Goal: Task Accomplishment & Management: Complete application form

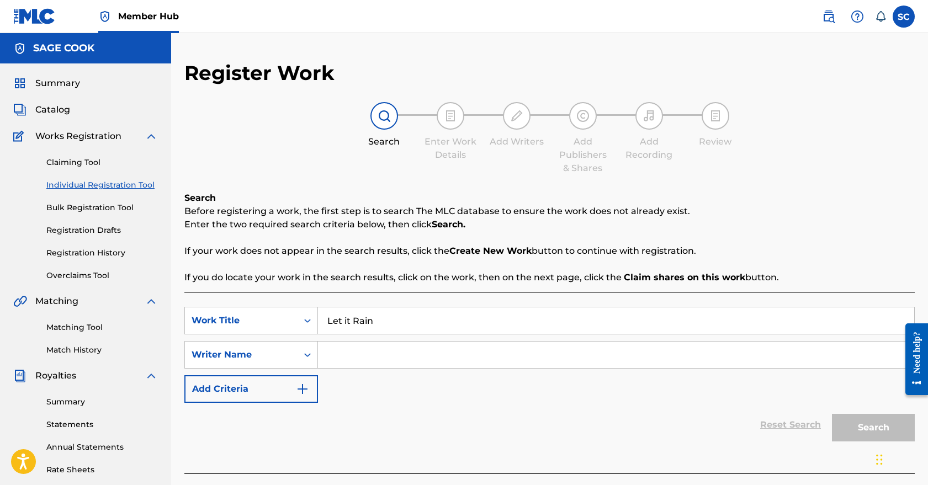
type input "Let it Rain"
click at [365, 359] on input "Search Form" at bounding box center [616, 355] width 596 height 27
type input "[PERSON_NAME]"
click at [867, 422] on button "Search" at bounding box center [873, 428] width 83 height 28
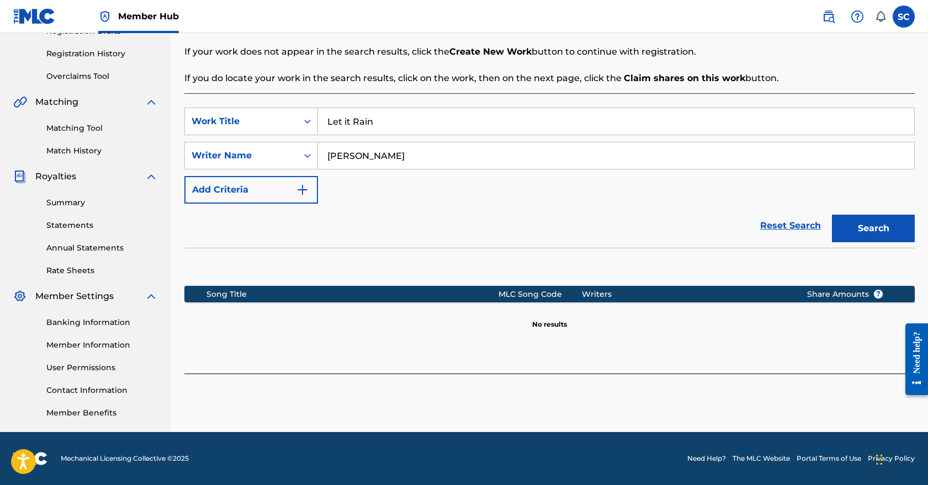
scroll to position [199, 0]
click at [556, 324] on p "No results" at bounding box center [549, 317] width 35 height 23
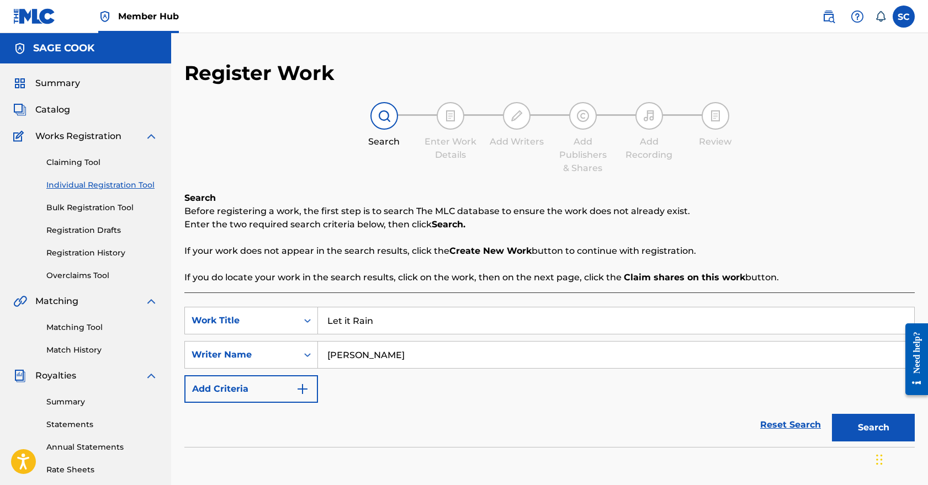
scroll to position [0, 0]
click at [496, 252] on strong "Create New Work" at bounding box center [490, 251] width 82 height 10
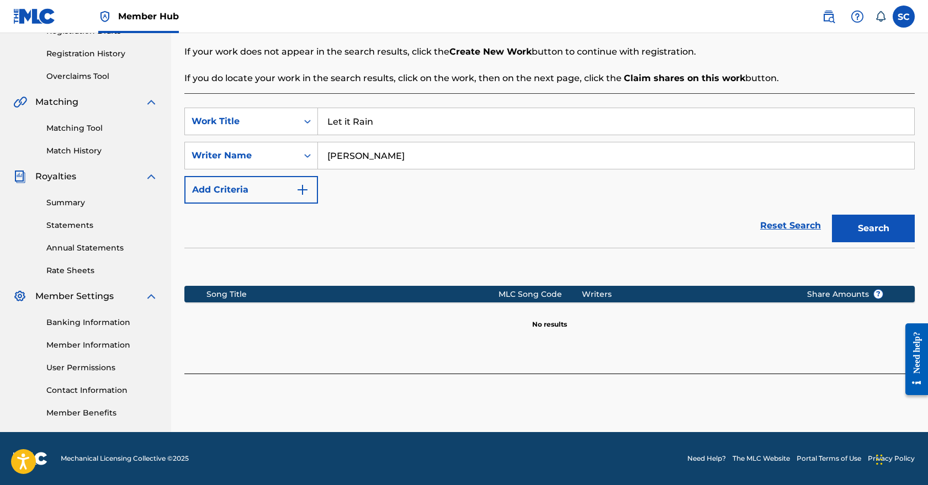
scroll to position [199, 0]
click at [851, 315] on section "Song Title MLC Song Code Writers Share Amounts ? No results" at bounding box center [549, 305] width 731 height 49
click at [855, 290] on span "Share Amounts ?" at bounding box center [845, 295] width 76 height 12
click at [853, 235] on button "Search" at bounding box center [873, 229] width 83 height 28
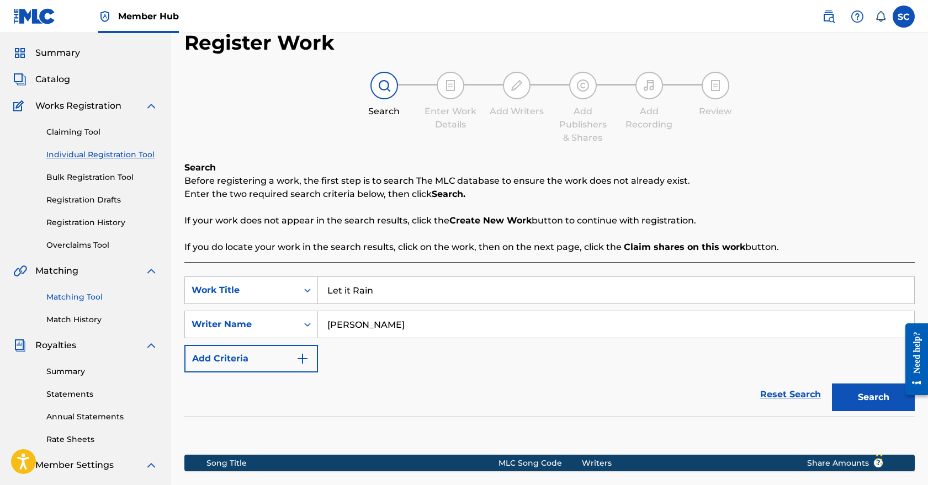
scroll to position [20, 0]
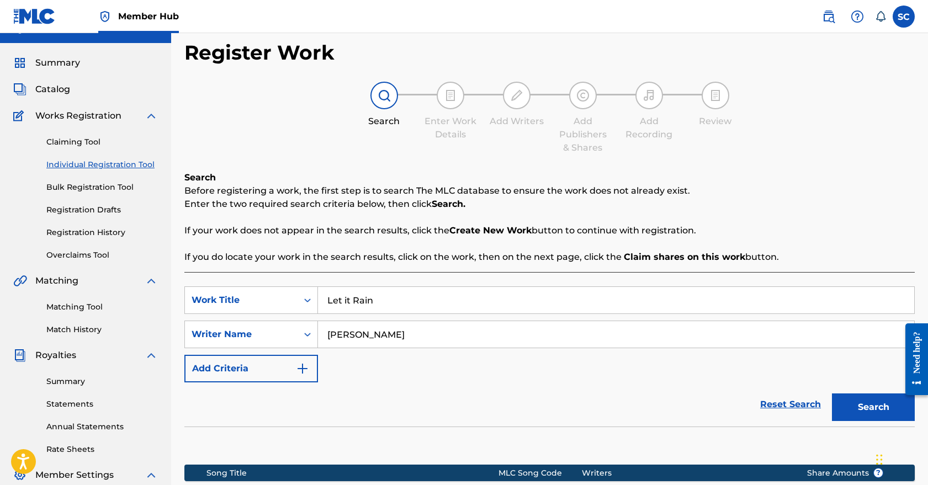
click at [97, 163] on link "Individual Registration Tool" at bounding box center [102, 165] width 112 height 12
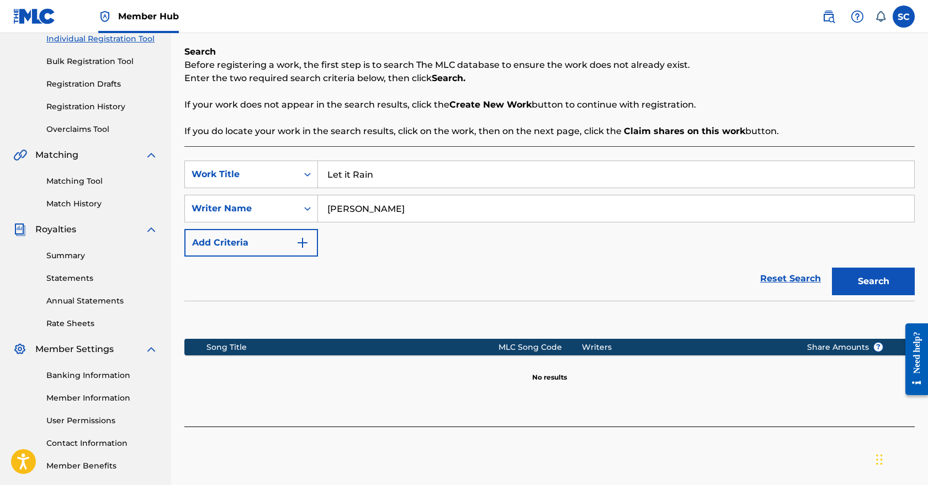
scroll to position [154, 0]
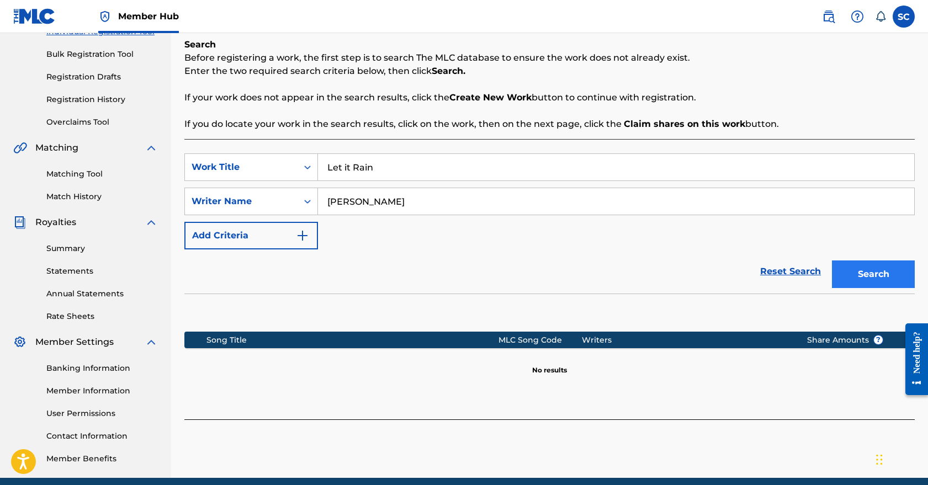
click at [859, 278] on button "Search" at bounding box center [873, 275] width 83 height 28
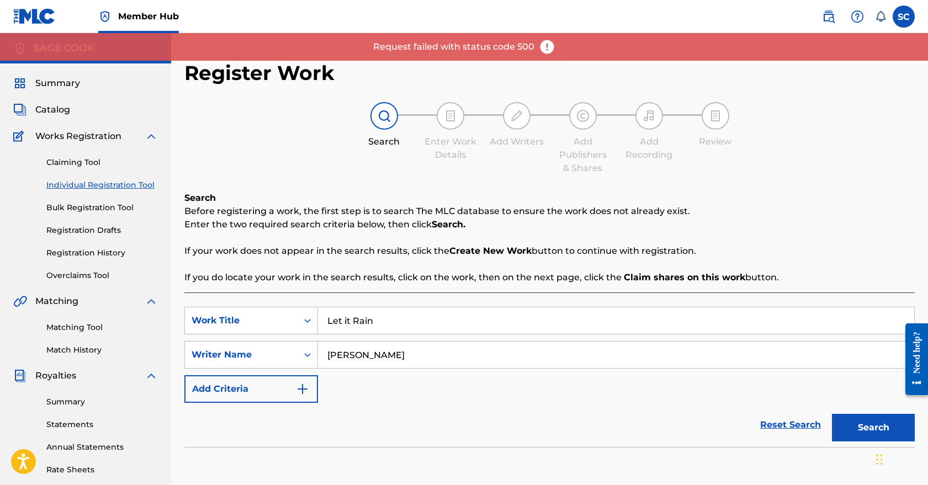
scroll to position [0, 0]
click at [87, 163] on link "Claiming Tool" at bounding box center [102, 163] width 112 height 12
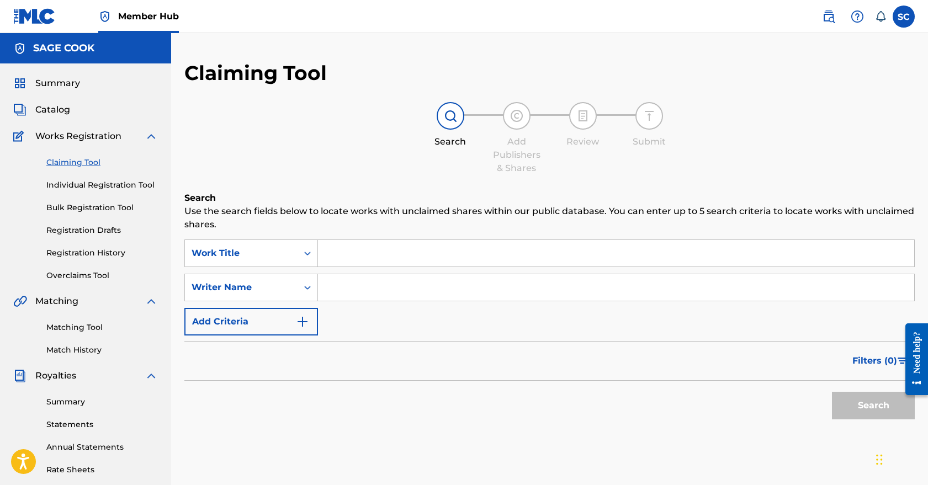
click at [395, 257] on input "Search Form" at bounding box center [616, 253] width 596 height 27
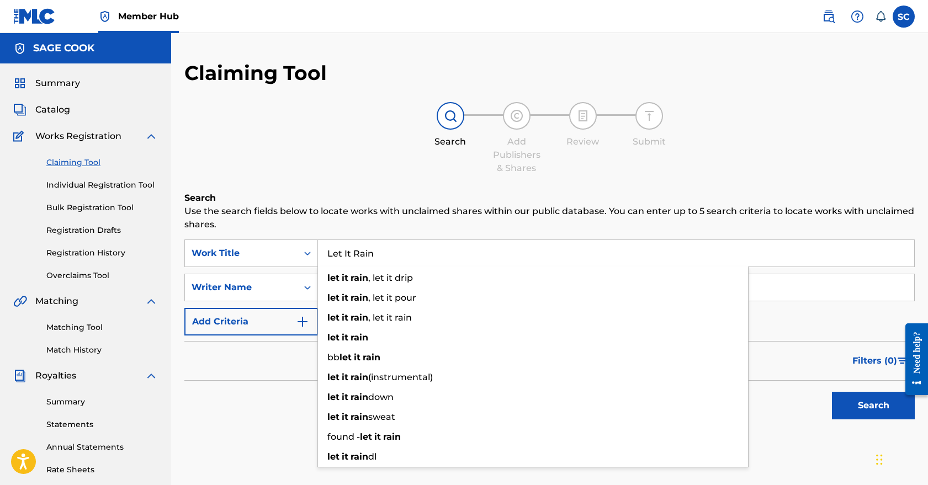
type input "Let It Rain"
click at [286, 461] on div "Search Use the search fields below to locate works with unclaimed shares within…" at bounding box center [549, 336] width 731 height 289
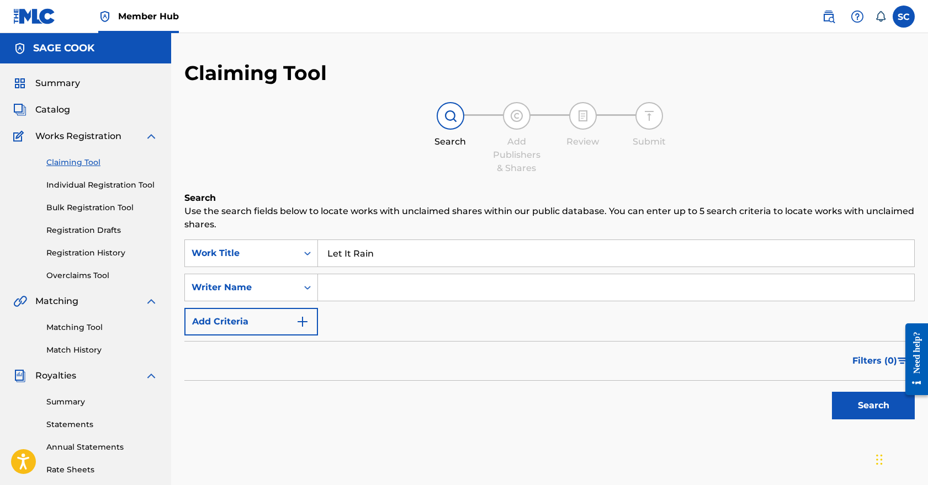
click at [437, 297] on input "Search Form" at bounding box center [616, 287] width 596 height 27
type input "Sage Thomas Cook"
click at [874, 406] on button "Search" at bounding box center [873, 406] width 83 height 28
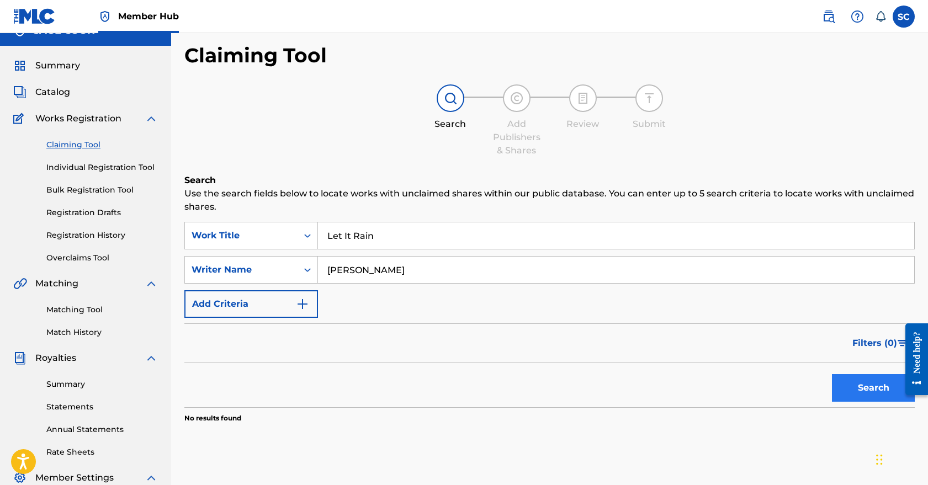
click at [846, 386] on button "Search" at bounding box center [873, 388] width 83 height 28
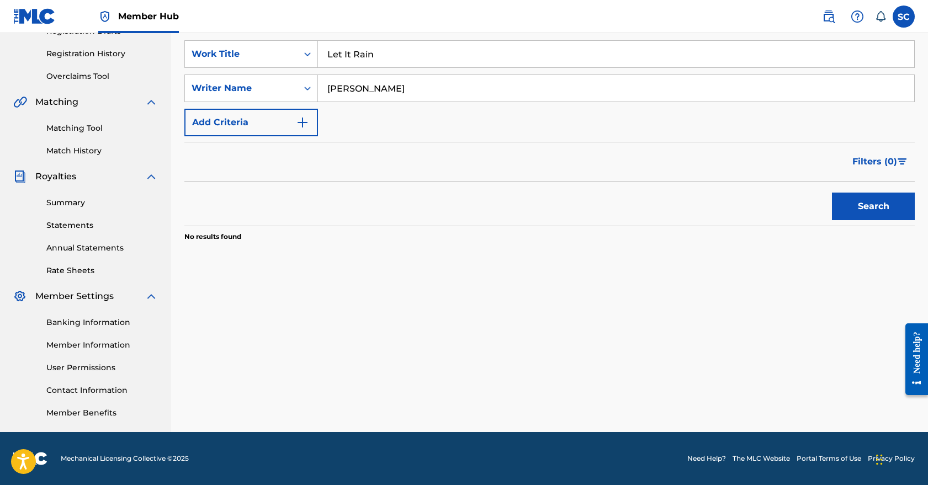
scroll to position [199, 0]
click at [856, 202] on button "Search" at bounding box center [873, 207] width 83 height 28
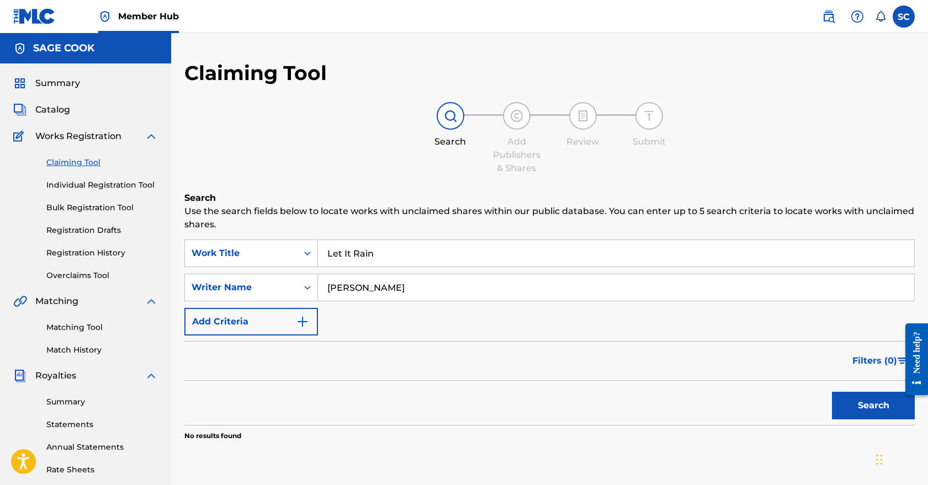
scroll to position [0, 0]
click at [63, 304] on span "Matching" at bounding box center [56, 301] width 43 height 13
click at [70, 324] on link "Matching Tool" at bounding box center [102, 328] width 112 height 12
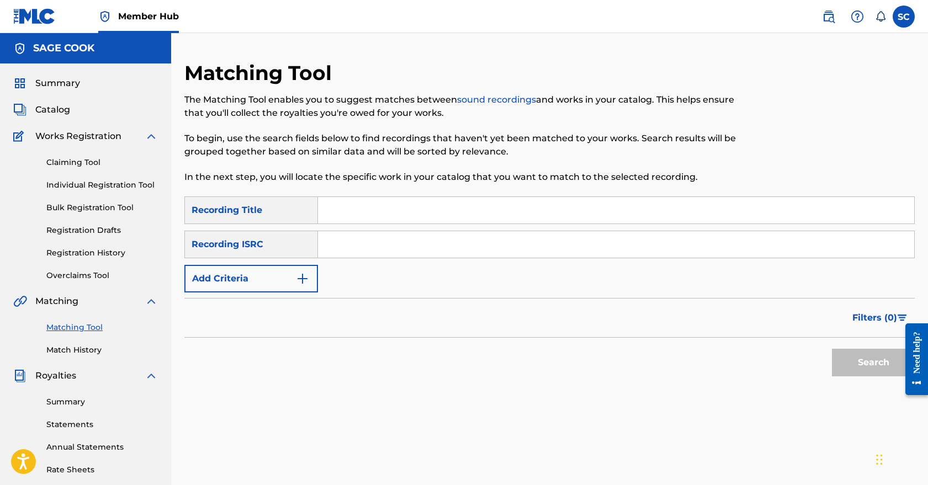
click at [360, 249] on input "Search Form" at bounding box center [616, 244] width 596 height 27
paste input "QZJLG2500003"
type input "QZJLG2500003"
click at [427, 212] on input "Search Form" at bounding box center [616, 210] width 596 height 27
type input "let it rain"
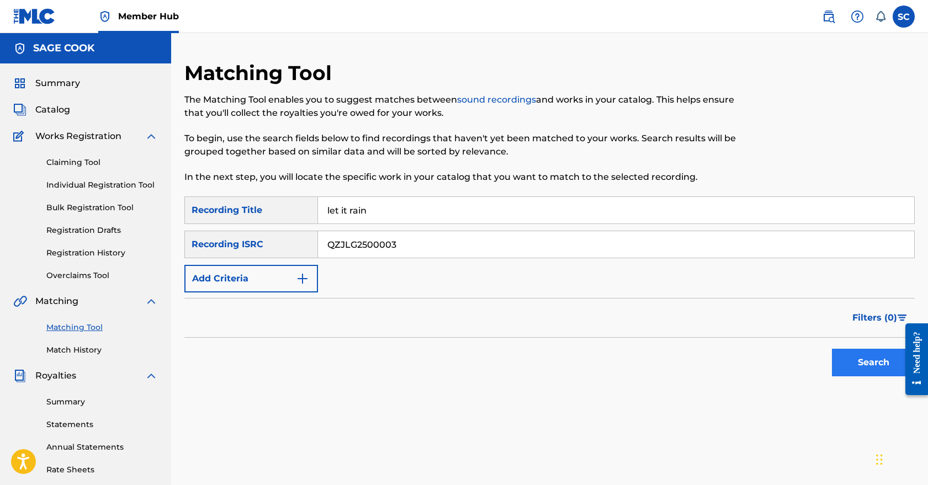
click at [867, 373] on button "Search" at bounding box center [873, 363] width 83 height 28
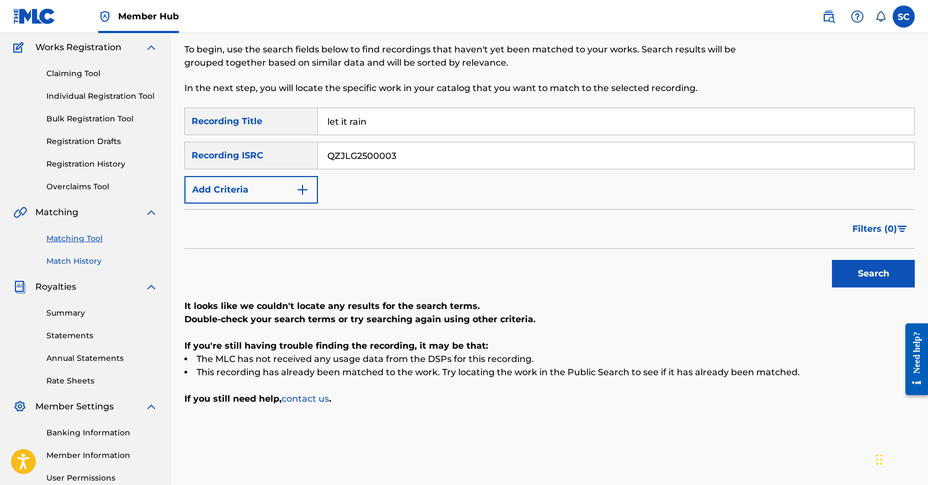
scroll to position [54, 0]
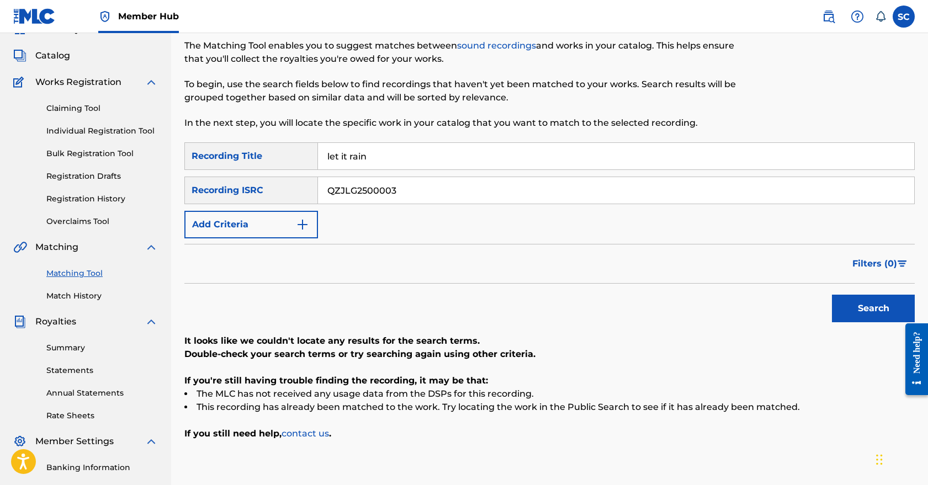
click at [93, 120] on div "Claiming Tool Individual Registration Tool Bulk Registration Tool Registration …" at bounding box center [85, 158] width 145 height 139
click at [93, 131] on link "Individual Registration Tool" at bounding box center [102, 131] width 112 height 12
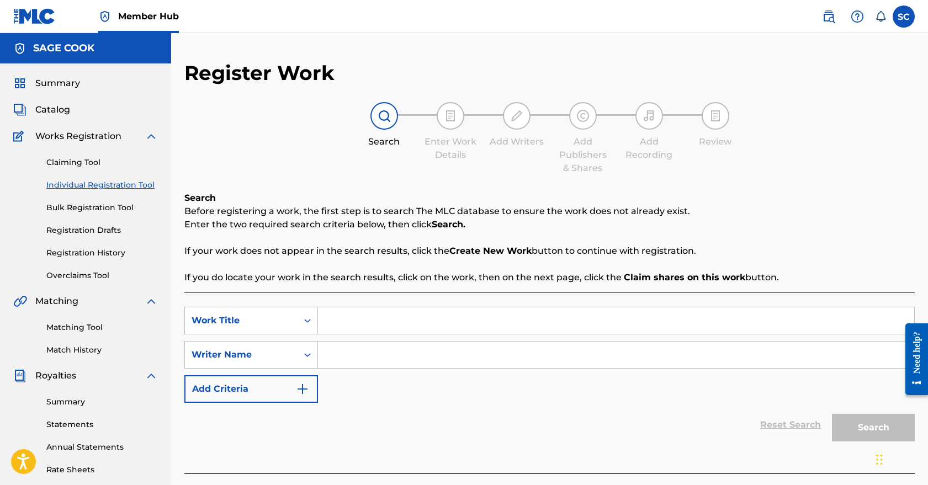
click at [393, 320] on input "Search Form" at bounding box center [616, 321] width 596 height 27
type input "Let it Rain"
click at [407, 353] on input "Search Form" at bounding box center [616, 355] width 596 height 27
type input "Sage Cook"
click at [863, 424] on button "Search" at bounding box center [873, 428] width 83 height 28
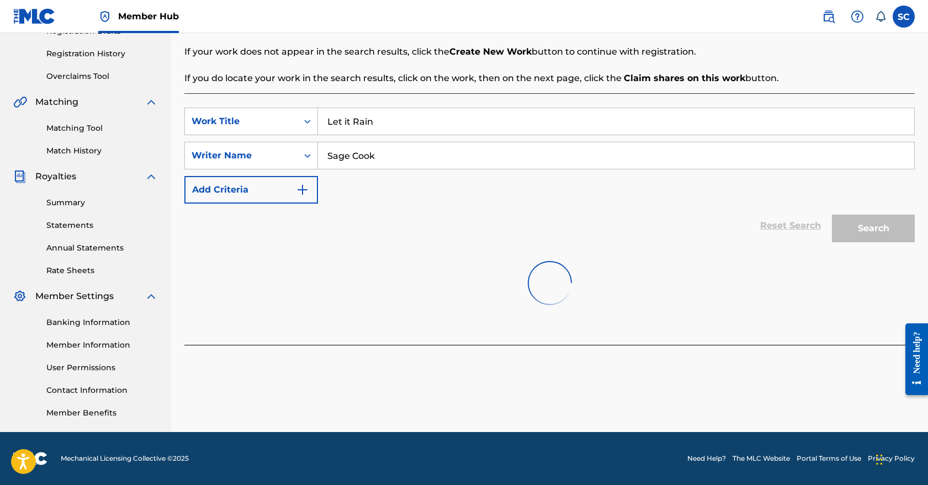
scroll to position [199, 0]
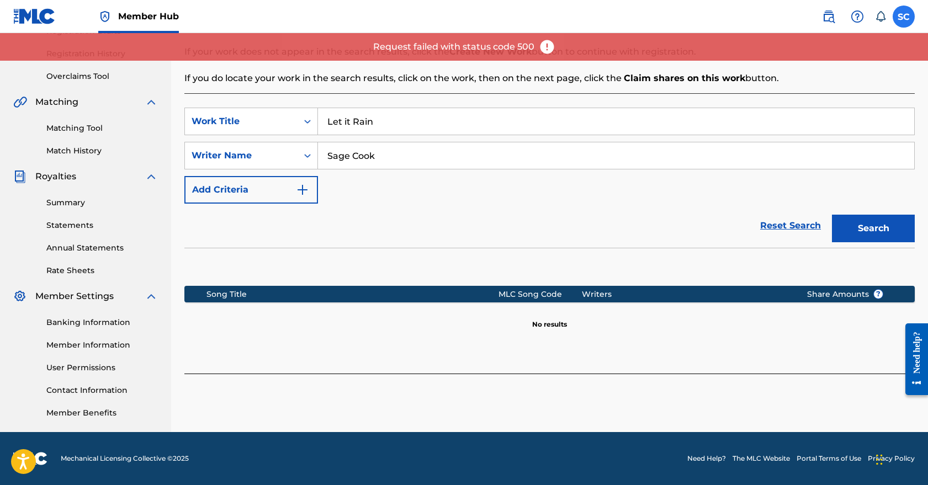
click at [906, 14] on label at bounding box center [904, 17] width 22 height 22
click at [904, 17] on input "SC Sage Cook wedreamdawn@gmail.com Notification Preferences Profile Log out" at bounding box center [904, 17] width 0 height 0
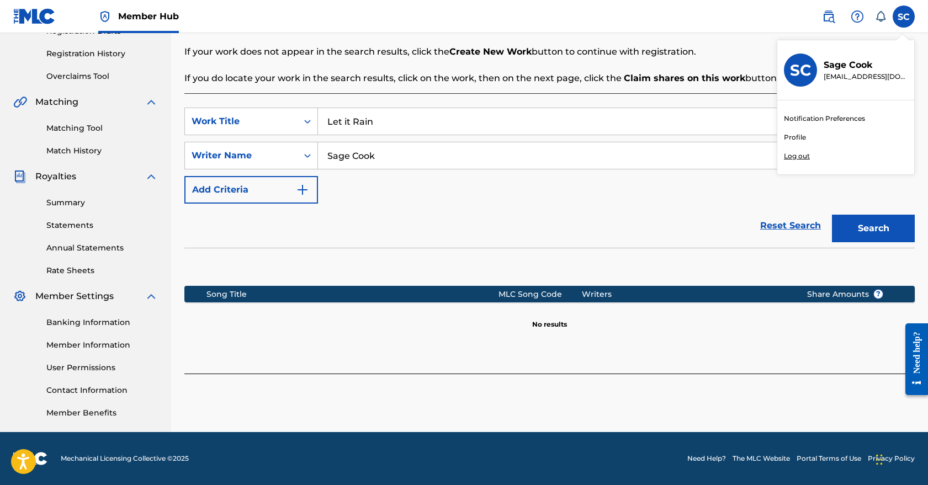
click at [795, 136] on link "Profile" at bounding box center [795, 138] width 22 height 10
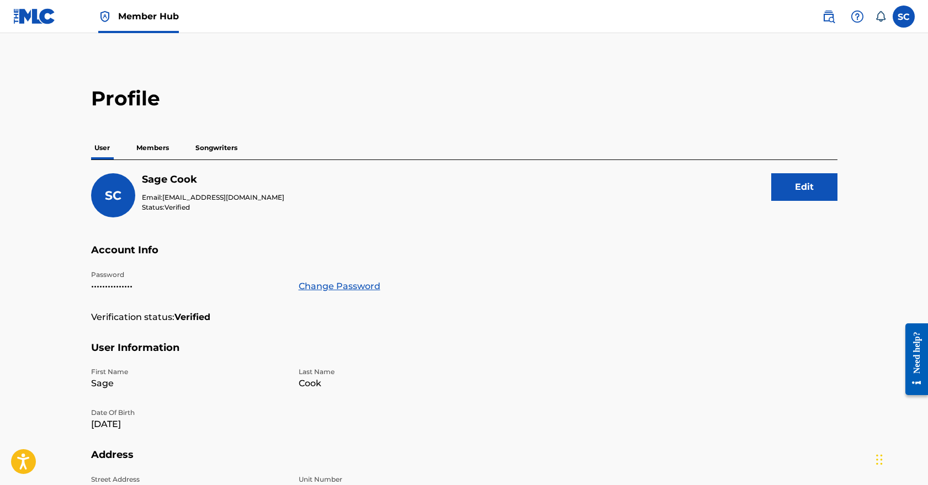
click at [175, 149] on div "User Members Songwriters" at bounding box center [464, 147] width 747 height 23
click at [157, 147] on p "Members" at bounding box center [152, 147] width 39 height 23
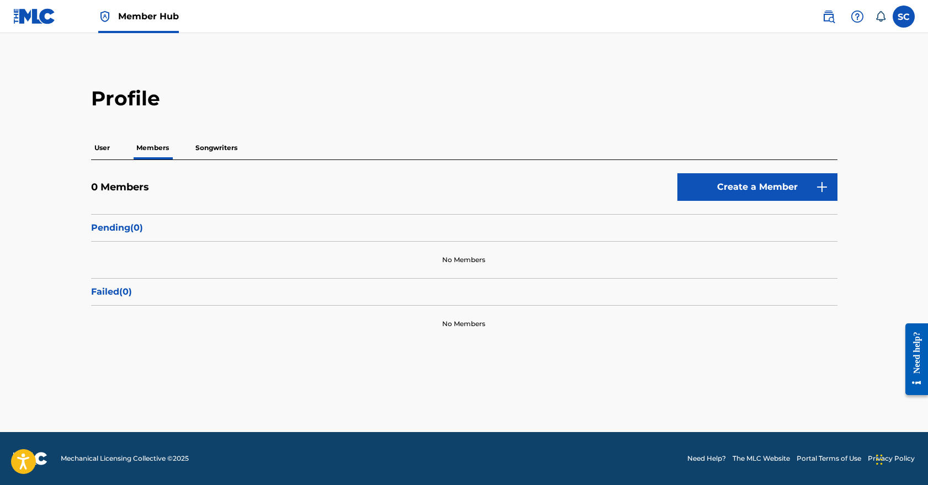
click at [218, 146] on p "Songwriters" at bounding box center [216, 147] width 49 height 23
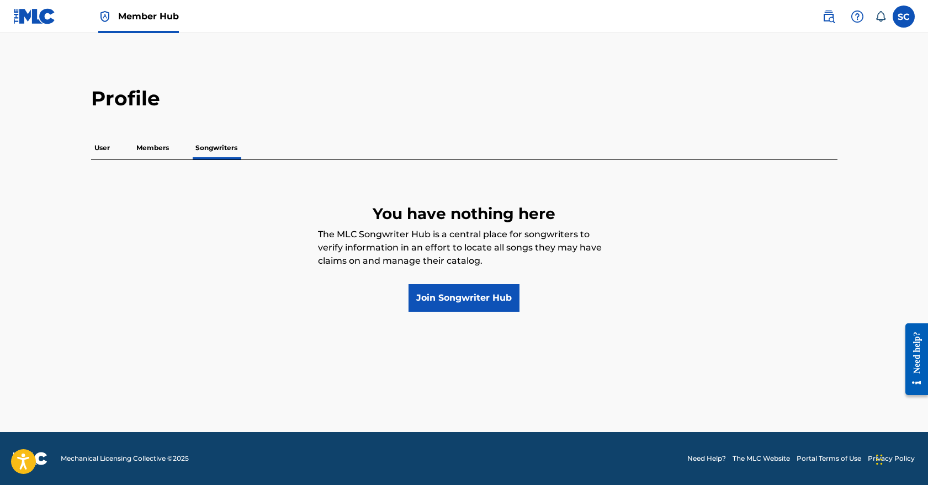
click at [161, 149] on p "Members" at bounding box center [152, 147] width 39 height 23
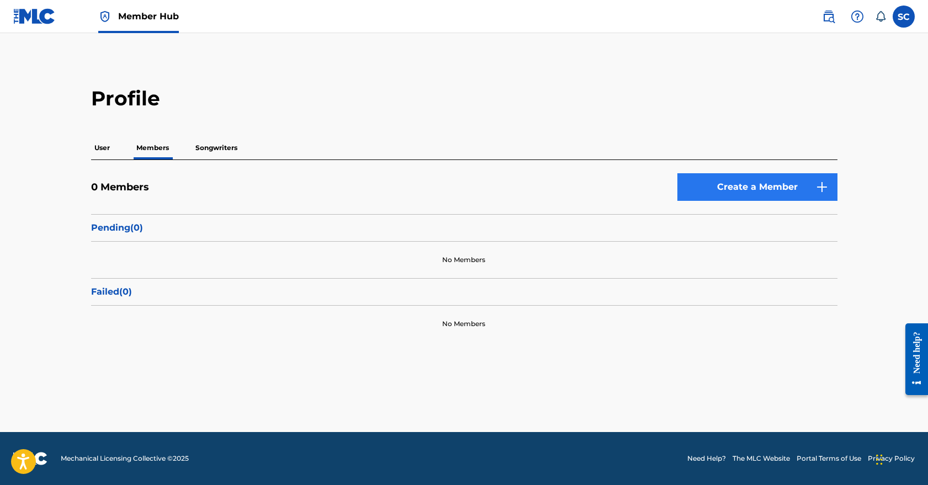
click at [750, 185] on link "Create a Member" at bounding box center [758, 187] width 160 height 28
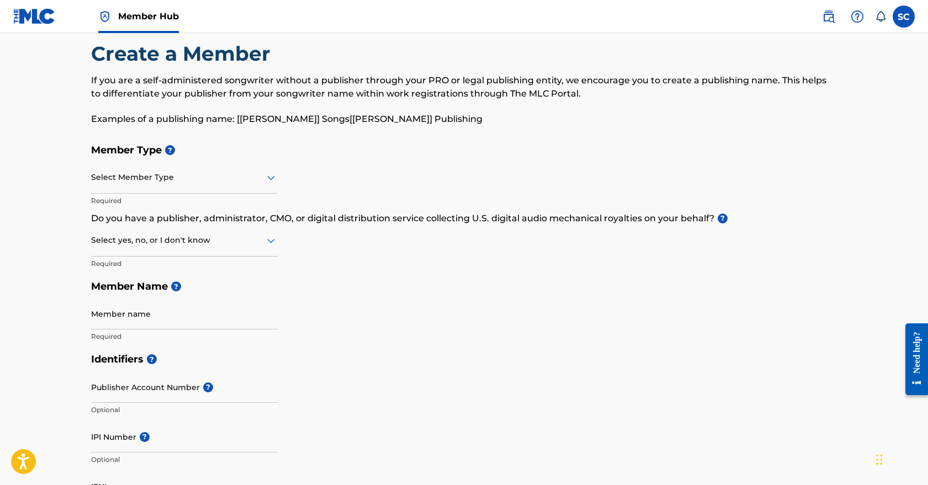
scroll to position [22, 0]
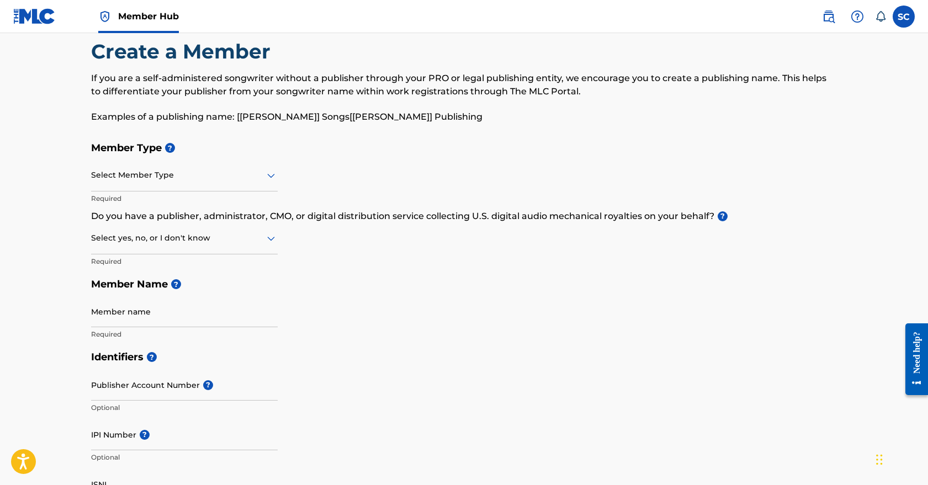
click at [241, 184] on div "Select Member Type" at bounding box center [184, 175] width 187 height 31
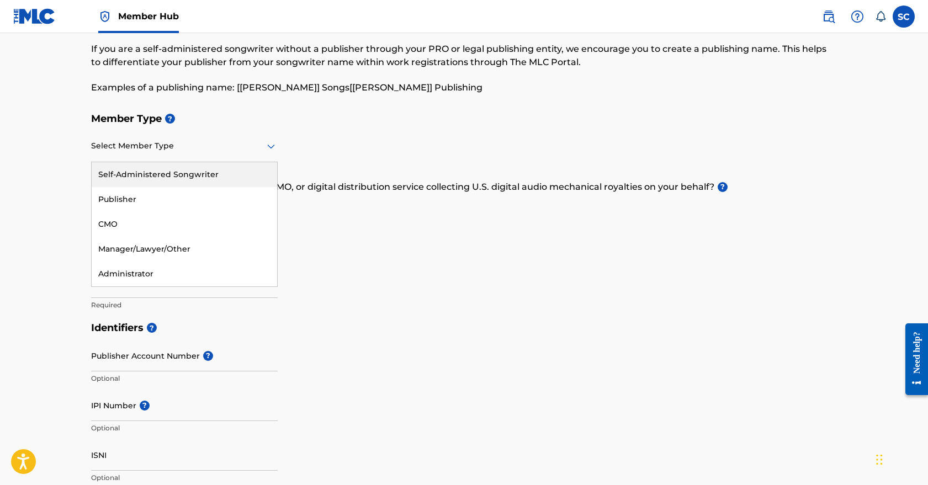
scroll to position [64, 0]
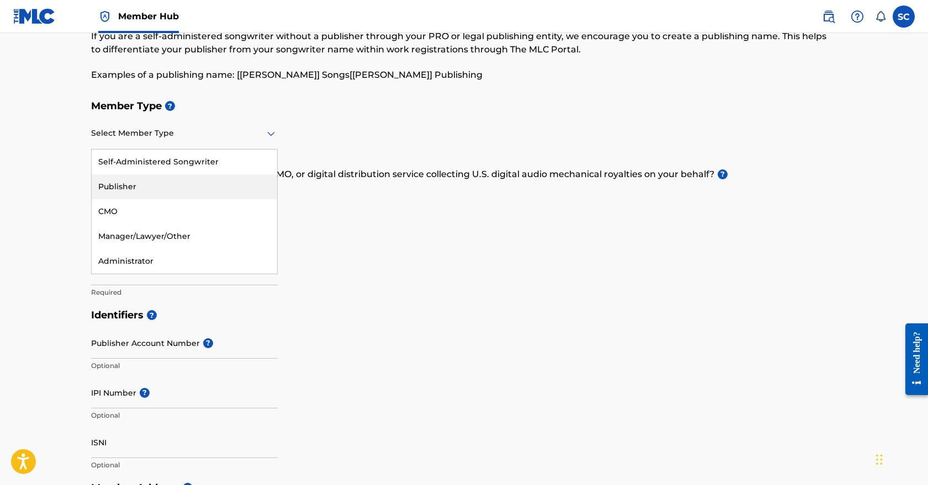
click at [210, 181] on div "Publisher" at bounding box center [185, 186] width 186 height 25
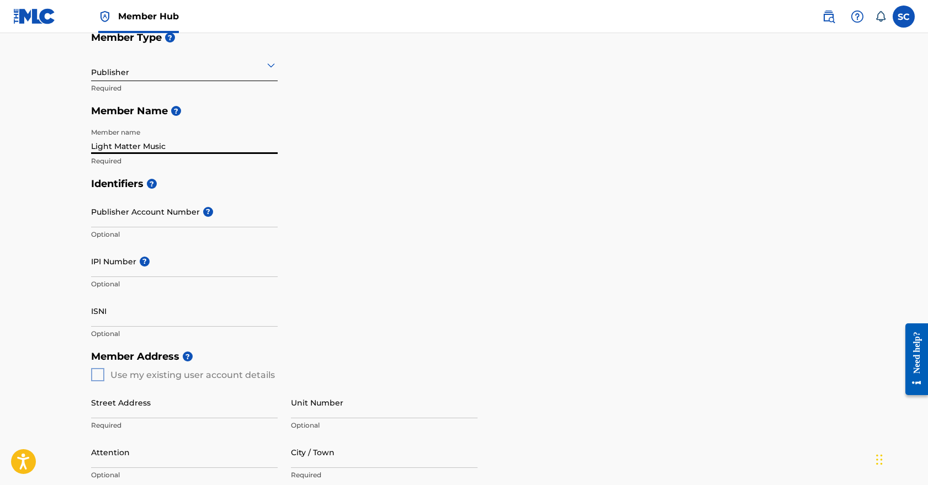
scroll to position [154, 0]
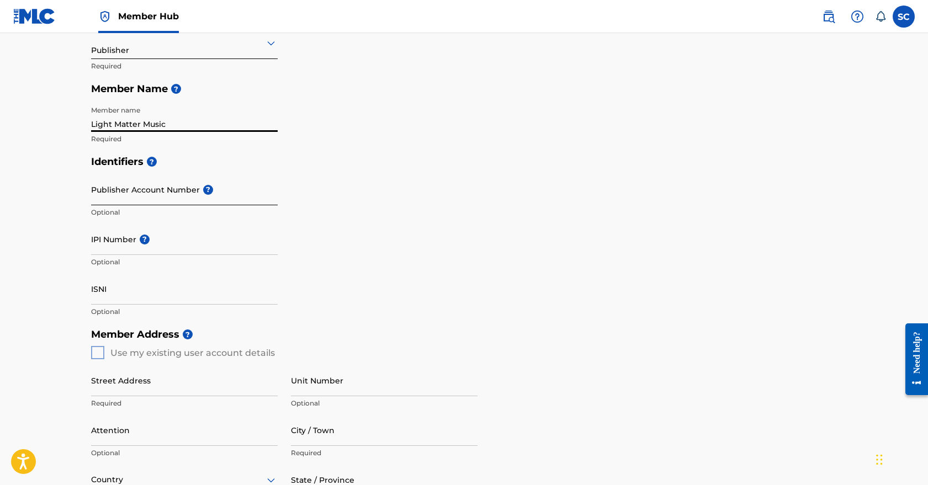
type input "Light Matter Music"
click at [170, 184] on input "Publisher Account Number ?" at bounding box center [184, 189] width 187 height 31
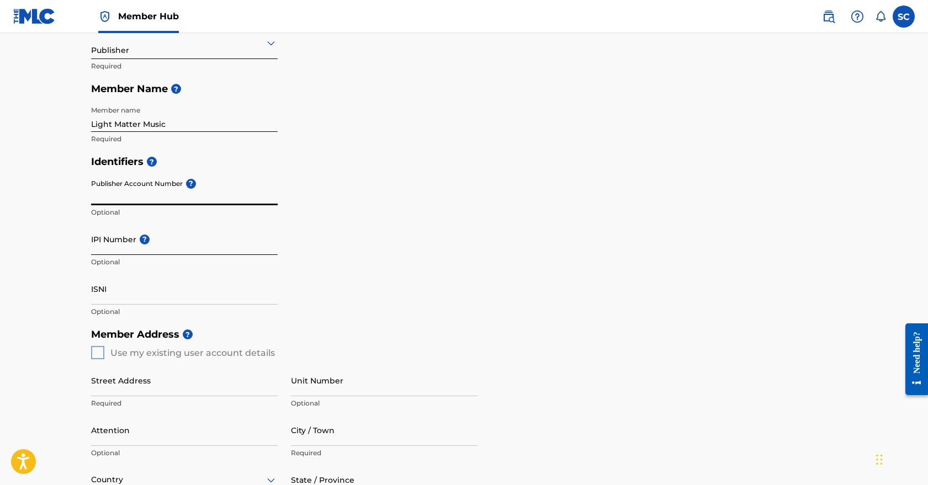
click at [190, 239] on input "IPI Number ?" at bounding box center [184, 239] width 187 height 31
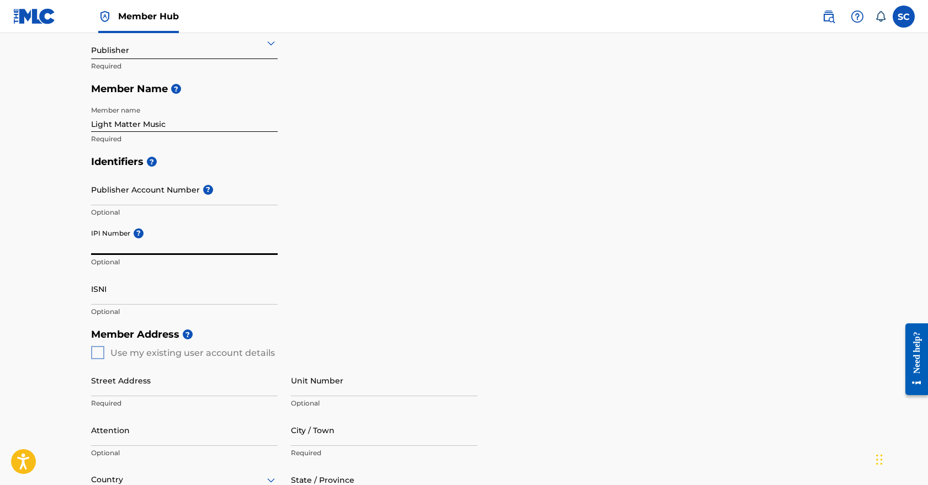
paste input "01139536153"
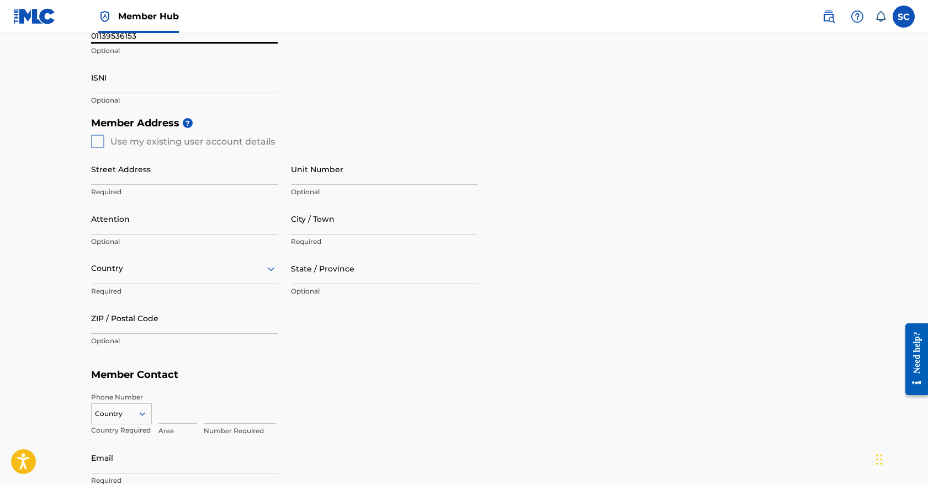
scroll to position [379, 0]
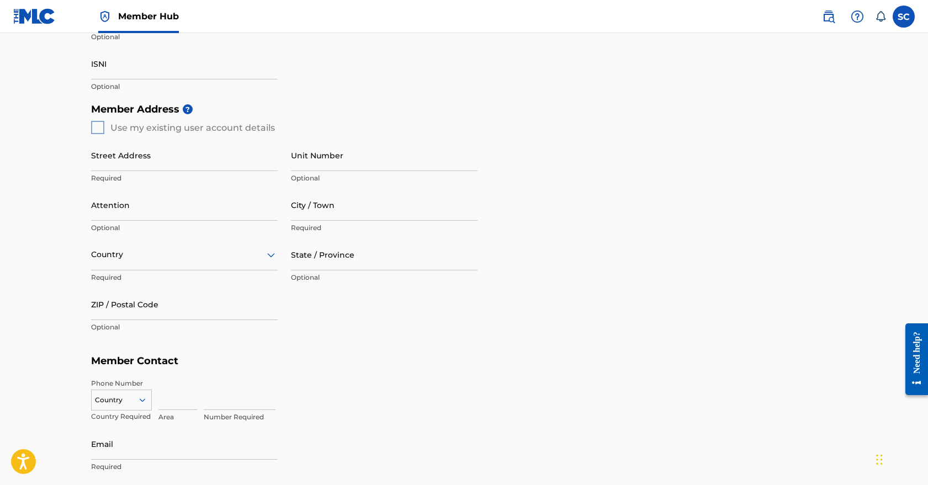
type input "01139536153"
click at [94, 129] on div "Member Address ? Use my existing user account details Street Address Required U…" at bounding box center [464, 224] width 747 height 252
click at [94, 127] on div "Member Address ? Use my existing user account details Street Address Required U…" at bounding box center [464, 224] width 747 height 252
click at [100, 126] on div "Member Address ? Use my existing user account details Street Address Required U…" at bounding box center [464, 224] width 747 height 252
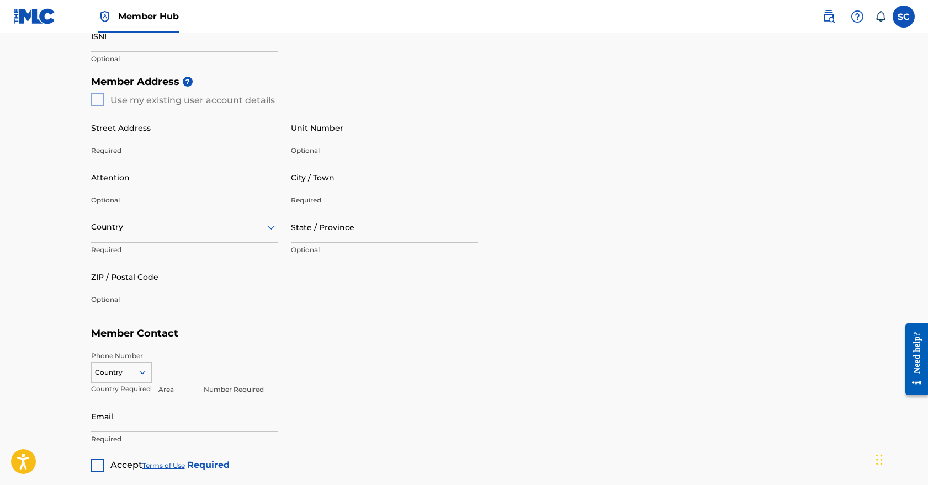
scroll to position [417, 0]
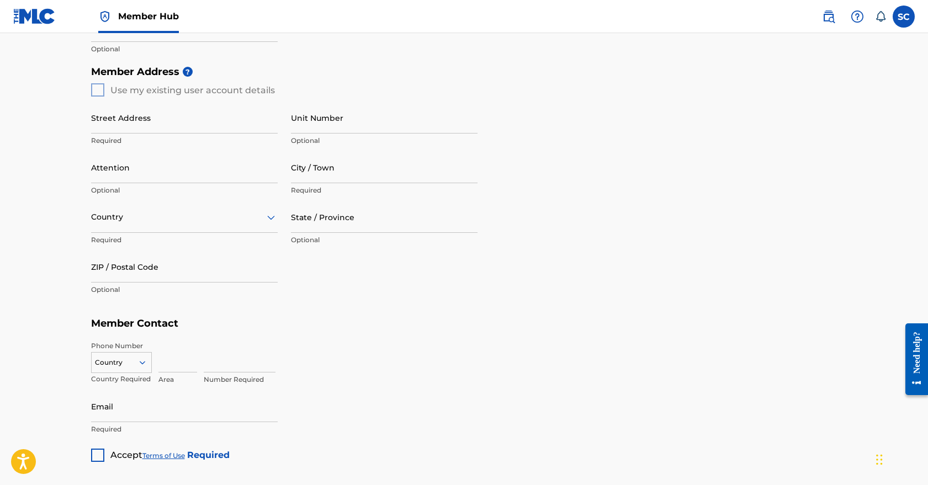
click at [217, 233] on div "Country Required" at bounding box center [184, 227] width 187 height 50
click at [98, 84] on div "Member Address ? Use my existing user account details Street Address Required U…" at bounding box center [464, 186] width 747 height 252
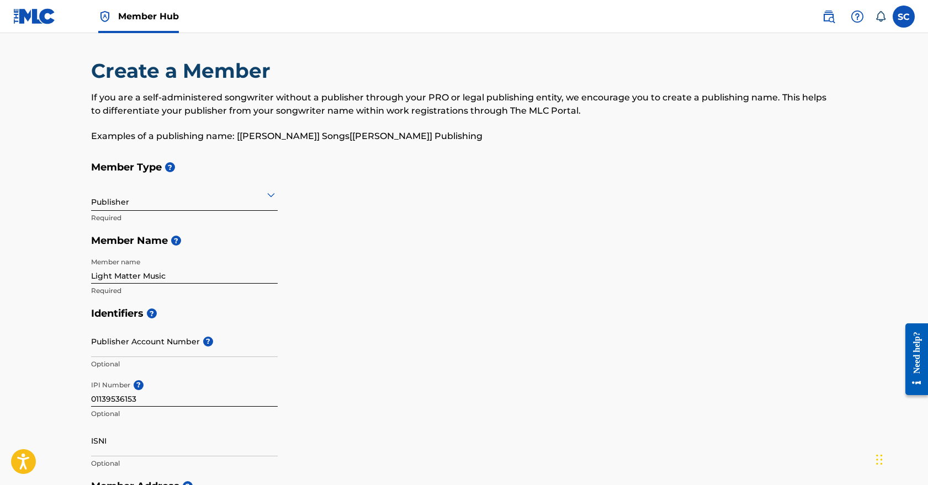
scroll to position [4, 0]
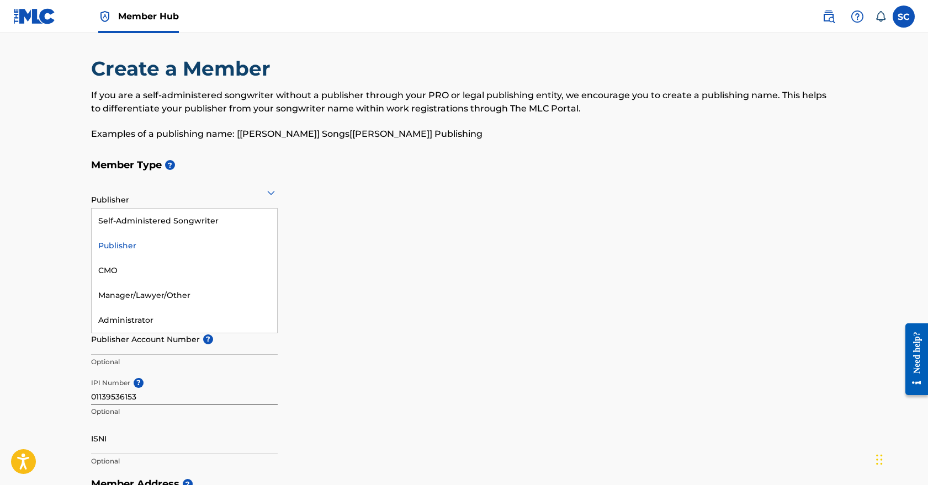
click at [272, 194] on icon at bounding box center [271, 193] width 8 height 4
click at [334, 204] on div "Member Type ? Publisher selected, 2 of 5. 5 results available. Use Up and Down …" at bounding box center [464, 227] width 747 height 146
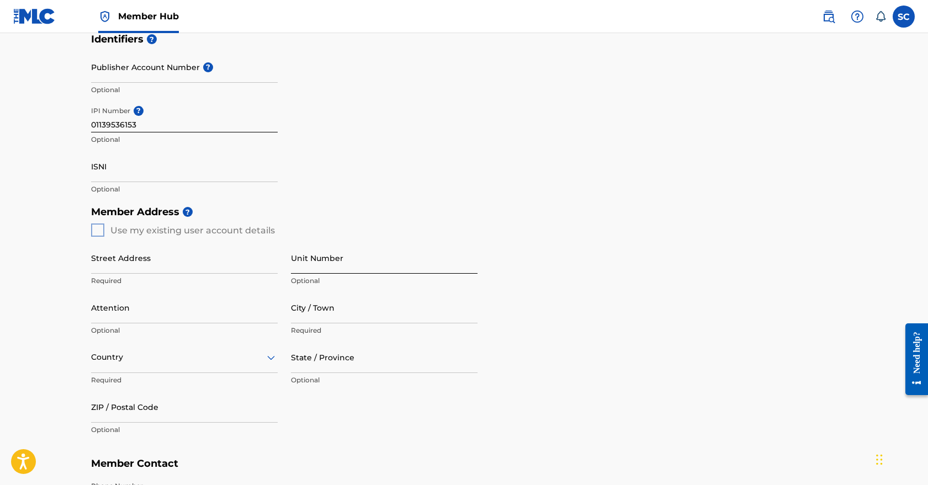
scroll to position [298, 0]
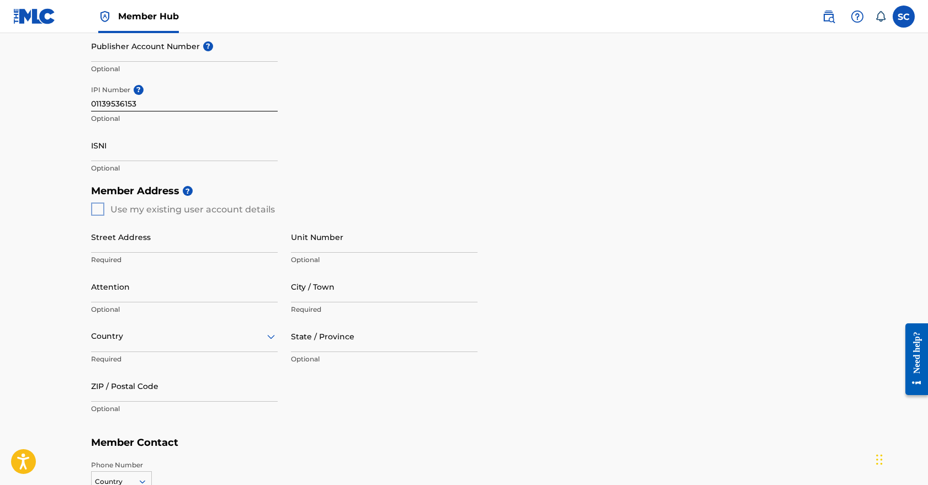
click at [101, 208] on div "Member Address ? Use my existing user account details Street Address Required U…" at bounding box center [464, 305] width 747 height 252
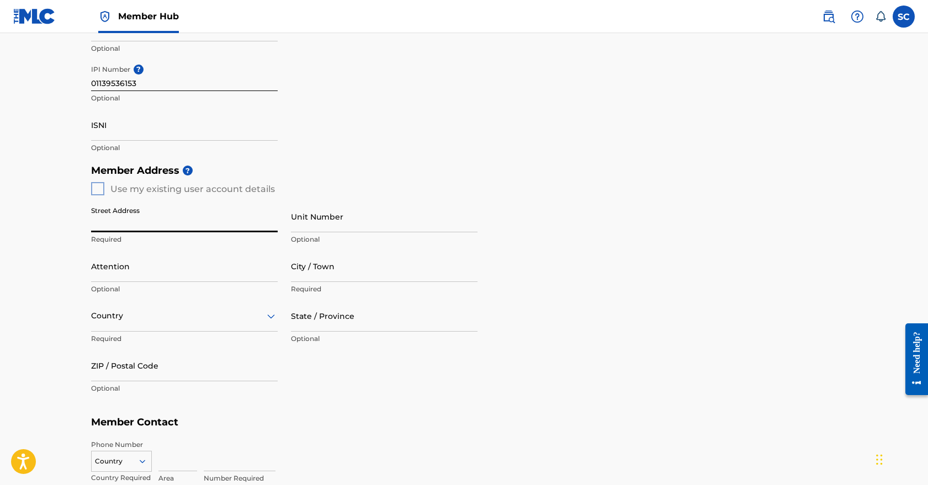
scroll to position [294, 0]
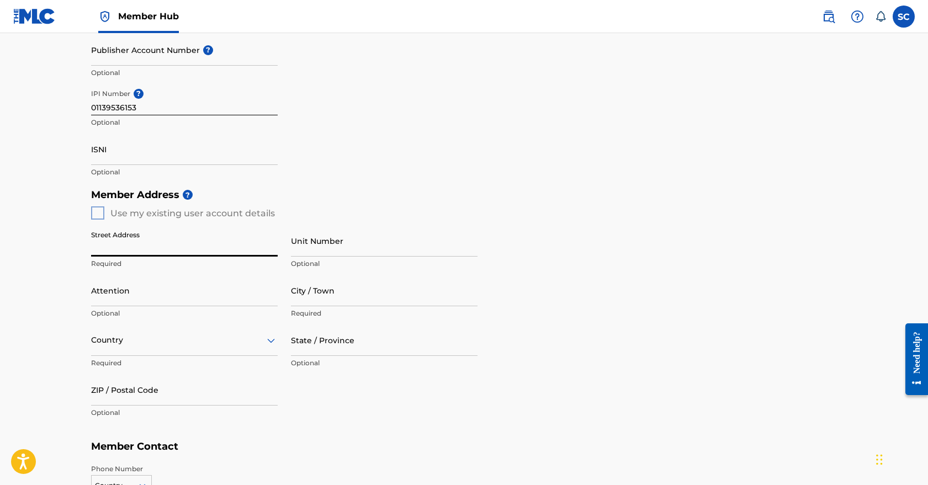
click at [98, 211] on div "Member Address ? Use my existing user account details Street Address Required U…" at bounding box center [464, 309] width 747 height 252
click at [141, 240] on input "Street Address" at bounding box center [184, 240] width 187 height 31
type input "308 Robinson St."
type input "Waldron"
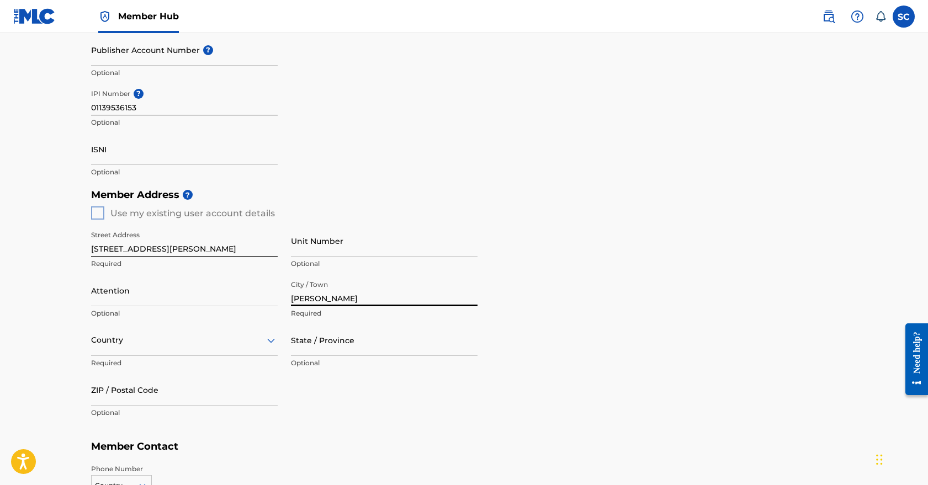
click at [168, 339] on div "Country" at bounding box center [184, 340] width 187 height 31
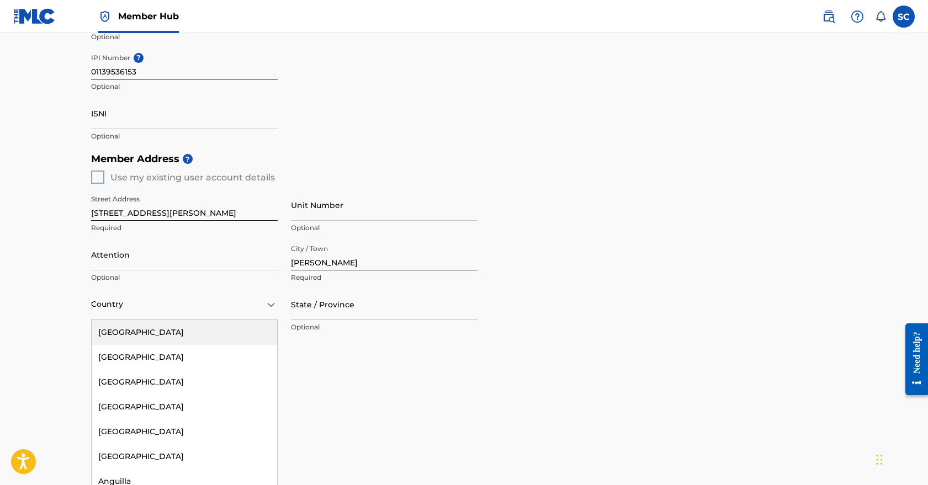
click at [168, 340] on div "United States" at bounding box center [185, 332] width 186 height 25
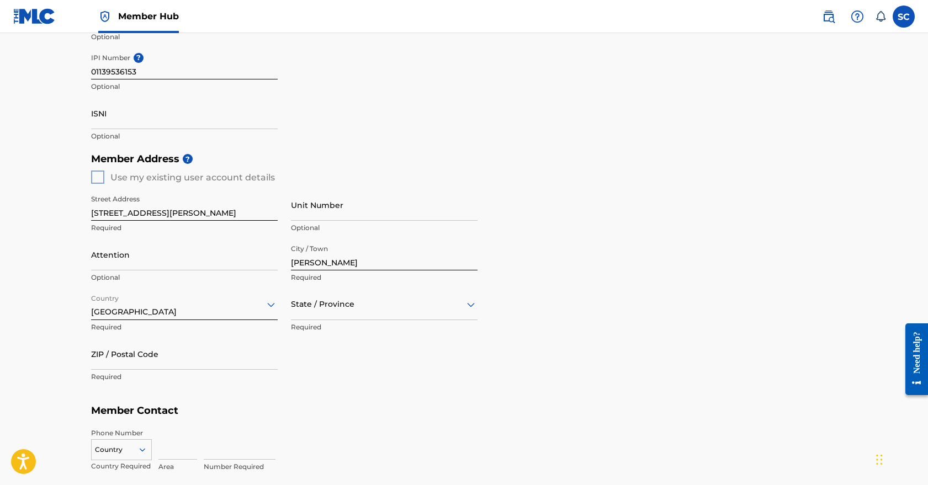
click at [348, 299] on div at bounding box center [384, 305] width 187 height 14
type input "Kansas"
click at [368, 401] on h5 "Member Contact" at bounding box center [464, 411] width 747 height 24
click at [345, 309] on div at bounding box center [384, 305] width 187 height 14
type input "kans"
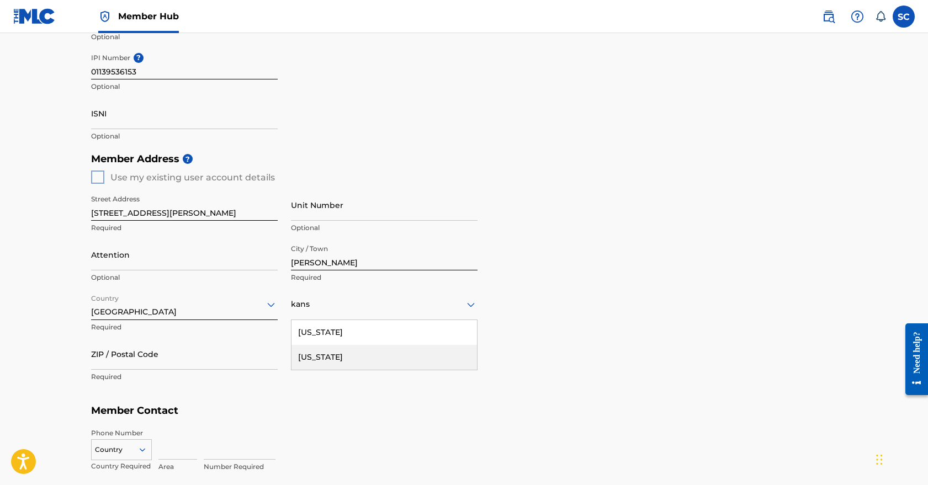
click at [348, 358] on div "Kansas" at bounding box center [385, 357] width 186 height 25
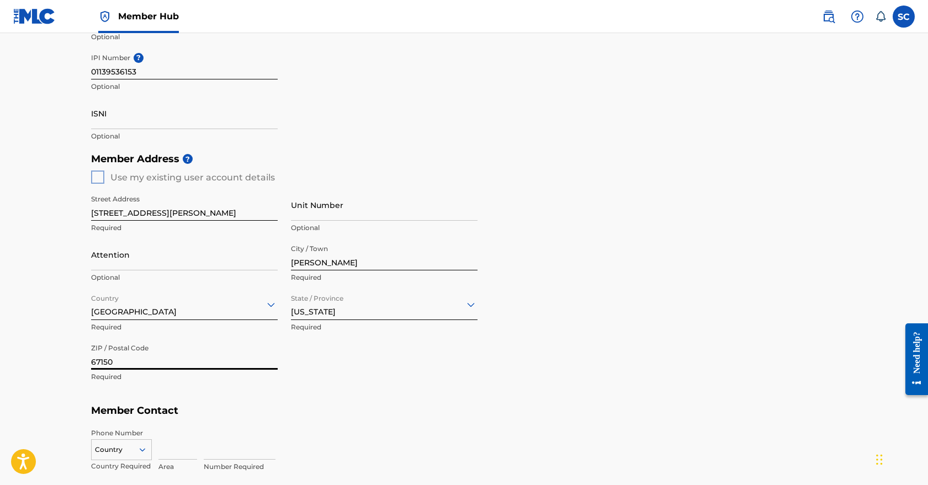
type input "67150"
click at [369, 373] on div "Street Address 308 Robinson St. Required Unit Number Optional Attention Optiona…" at bounding box center [284, 289] width 387 height 210
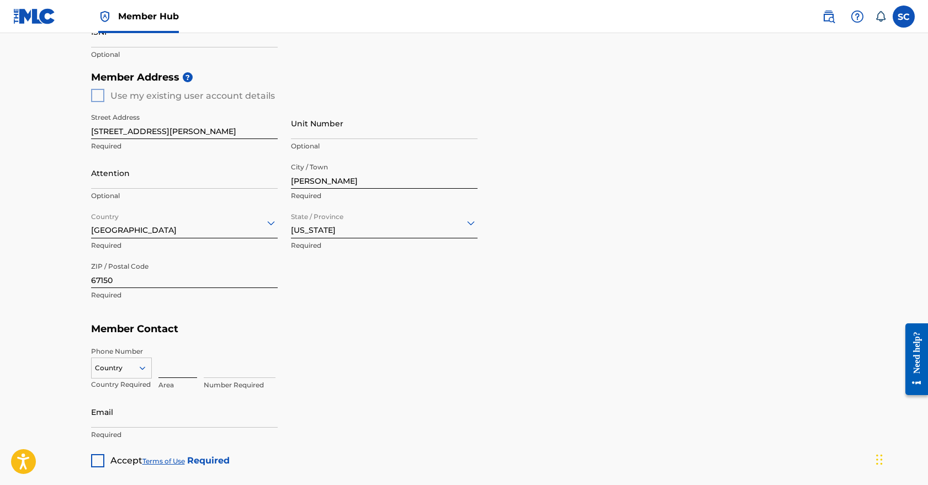
scroll to position [430, 0]
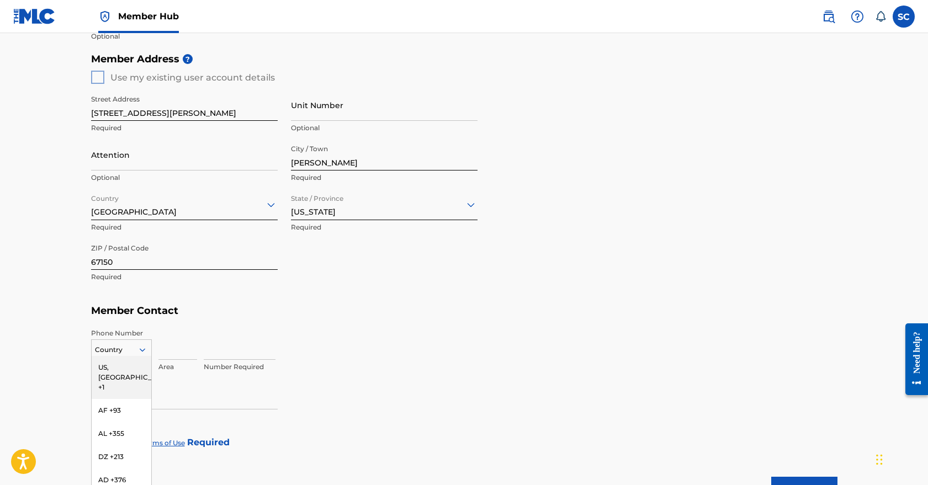
click at [145, 350] on div "US, CA +1, 1 of 216. 216 results available. Use Up and Down to choose options, …" at bounding box center [121, 348] width 61 height 17
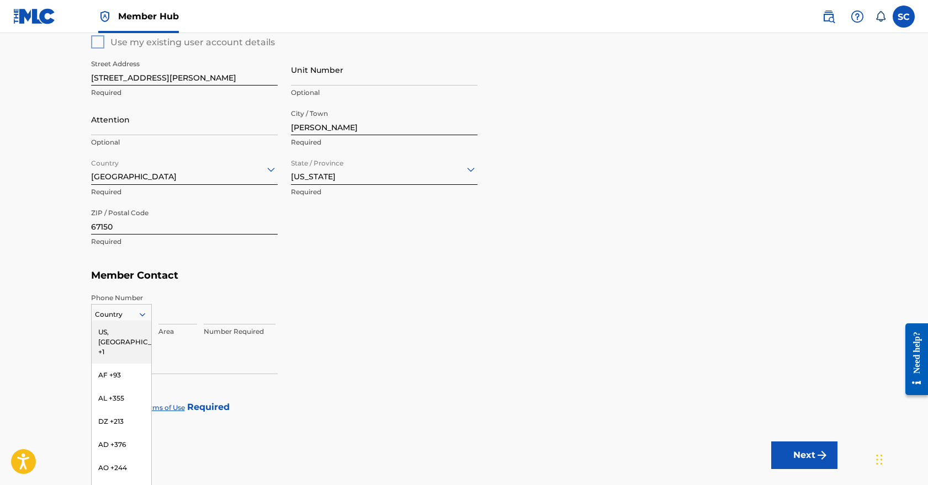
click at [134, 329] on div "US, CA +1" at bounding box center [122, 342] width 60 height 43
click at [138, 311] on icon at bounding box center [142, 315] width 10 height 10
click at [171, 313] on input at bounding box center [177, 308] width 39 height 31
type input "316"
click at [206, 316] on input at bounding box center [240, 308] width 72 height 31
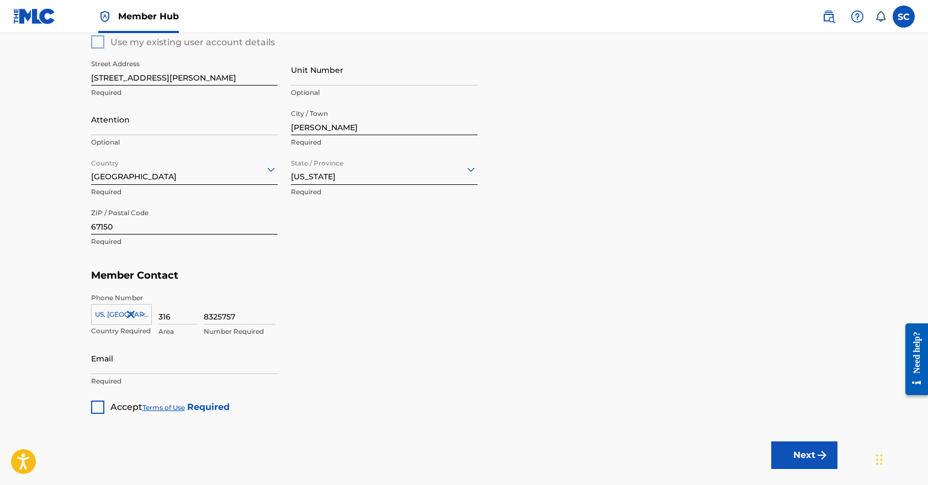
type input "8325757"
click at [346, 351] on div "Member Type ? Publisher Required Member Name ? Member name Light Matter Music R…" at bounding box center [464, 53] width 747 height 721
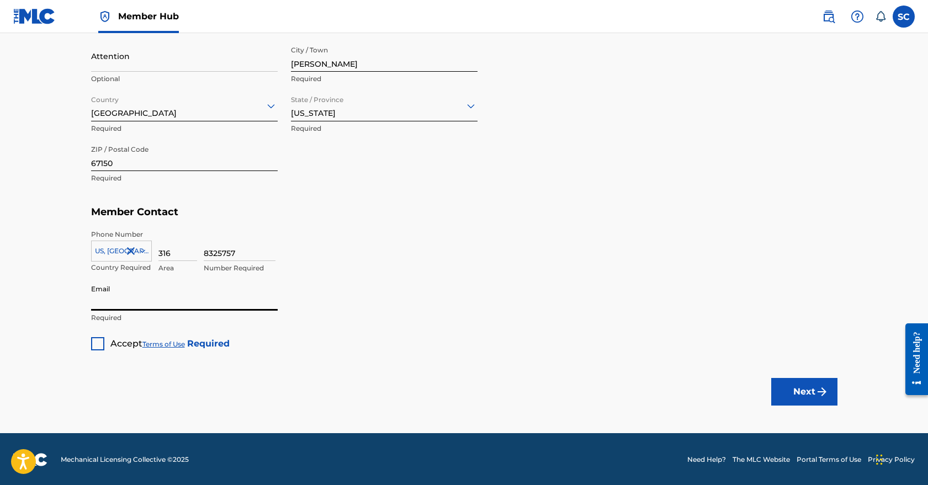
scroll to position [528, 0]
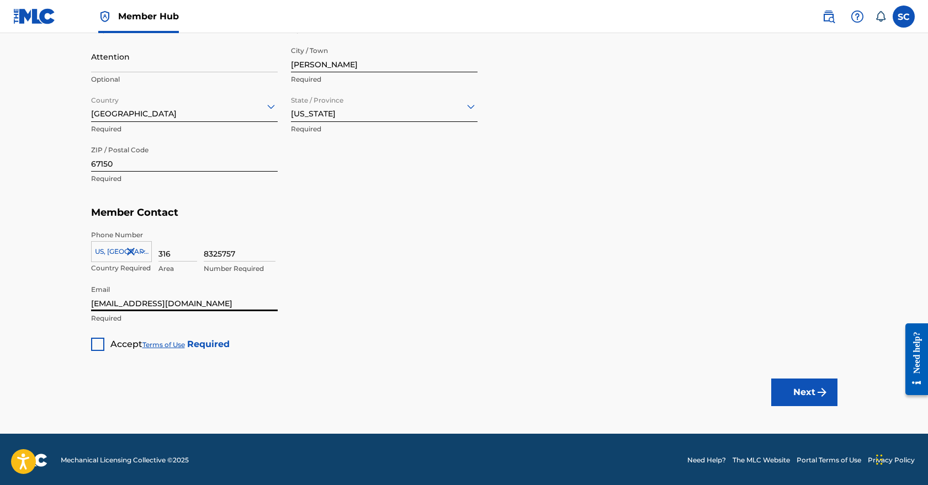
type input "info@matrka.com"
click at [97, 346] on div at bounding box center [97, 344] width 13 height 13
click at [811, 390] on button "Next" at bounding box center [804, 393] width 66 height 28
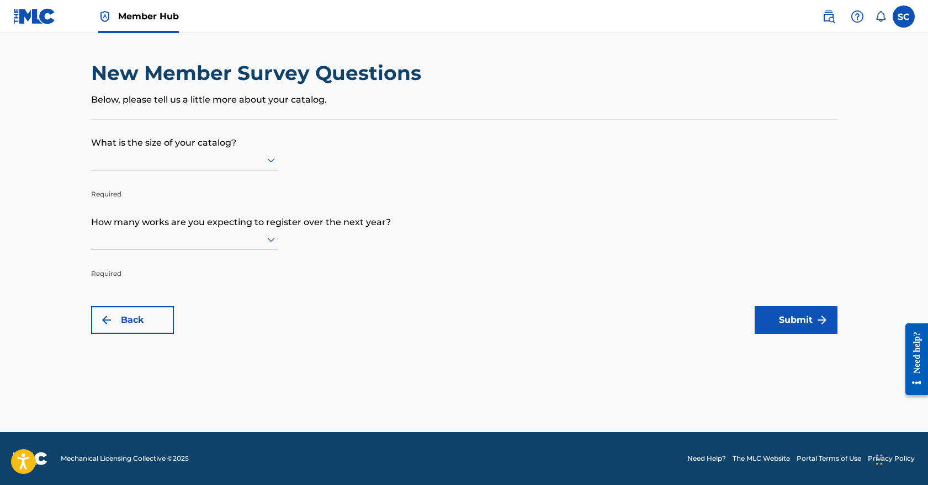
click at [271, 167] on icon at bounding box center [270, 160] width 13 height 13
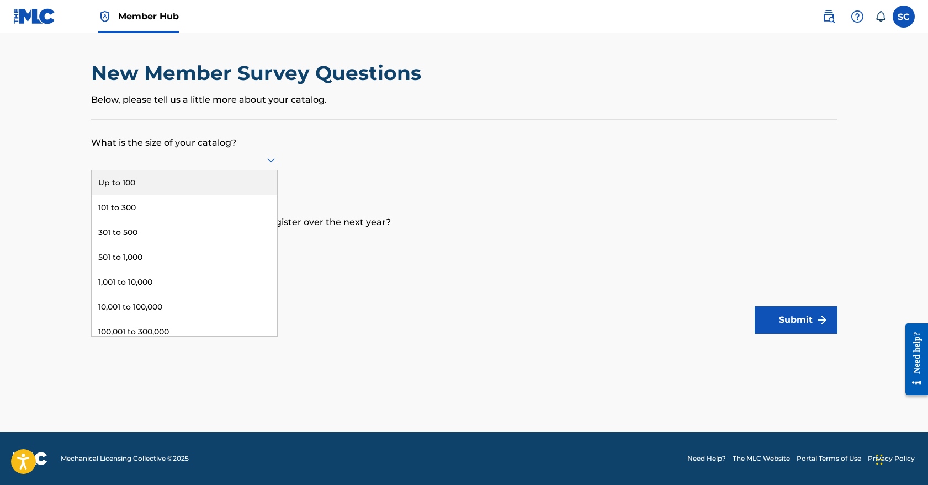
click at [229, 191] on div "Up to 100" at bounding box center [185, 183] width 186 height 25
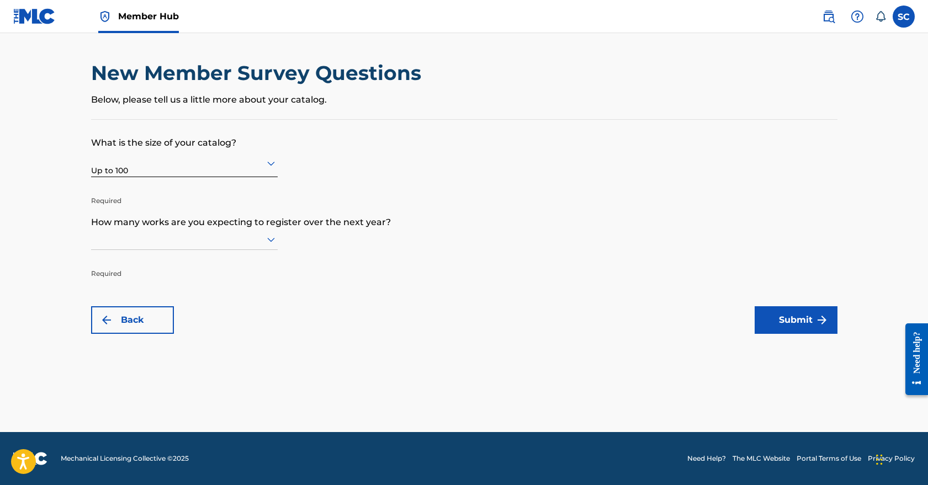
click at [270, 244] on icon at bounding box center [270, 239] width 13 height 13
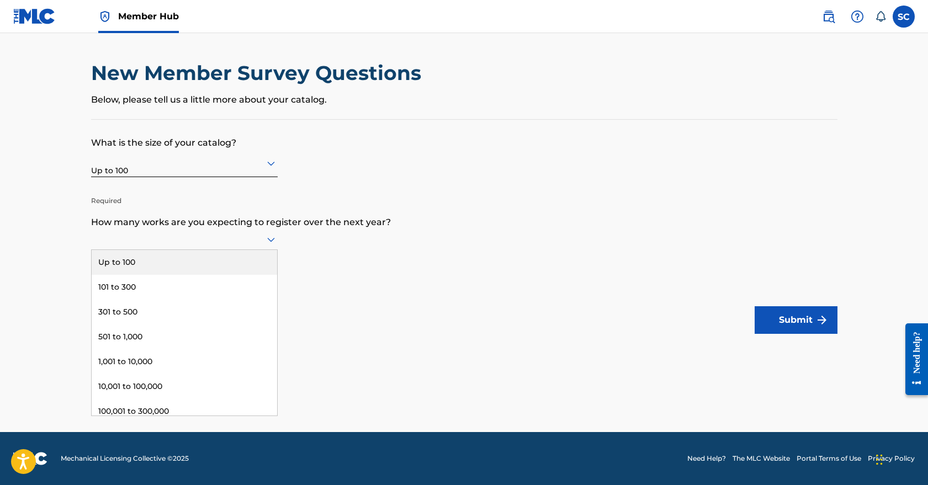
click at [229, 272] on div "Up to 100" at bounding box center [185, 262] width 186 height 25
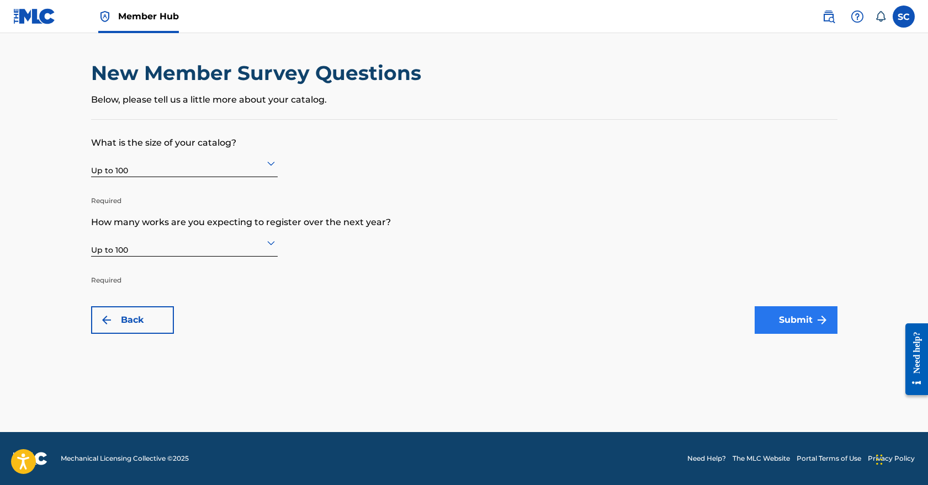
click at [805, 322] on button "Submit" at bounding box center [796, 320] width 83 height 28
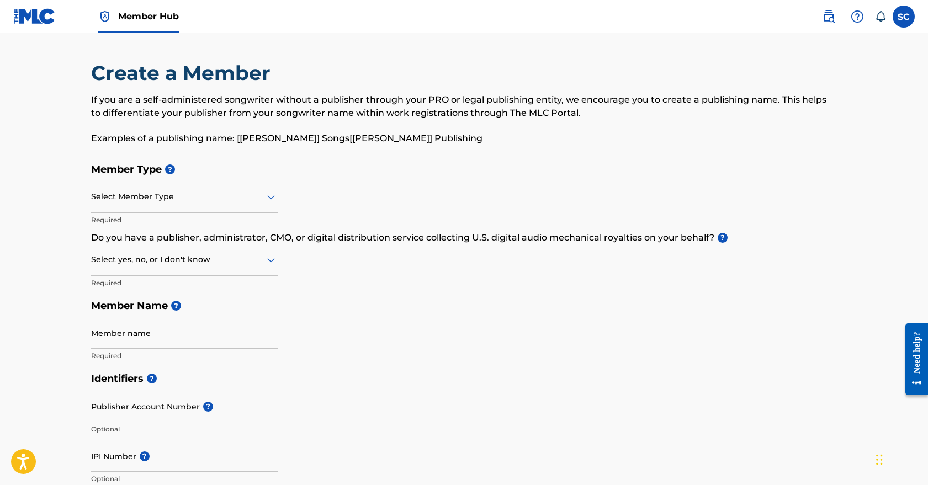
click at [165, 20] on span "Member Hub" at bounding box center [148, 16] width 61 height 13
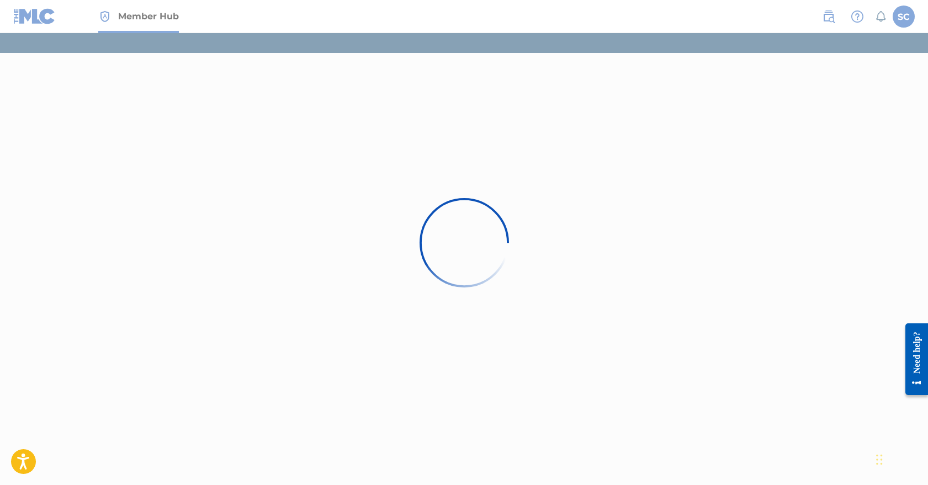
click at [678, 235] on div at bounding box center [464, 242] width 928 height 485
click at [151, 22] on div at bounding box center [464, 242] width 928 height 485
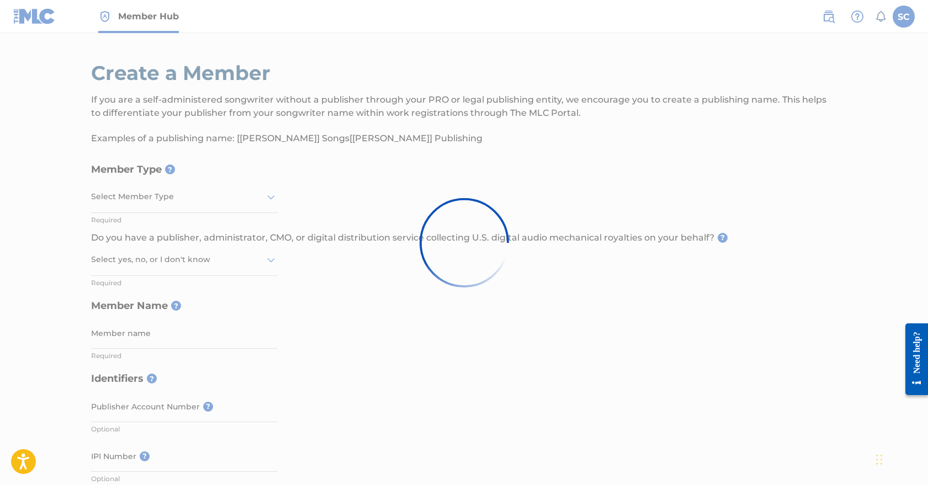
click at [292, 69] on div at bounding box center [464, 242] width 928 height 485
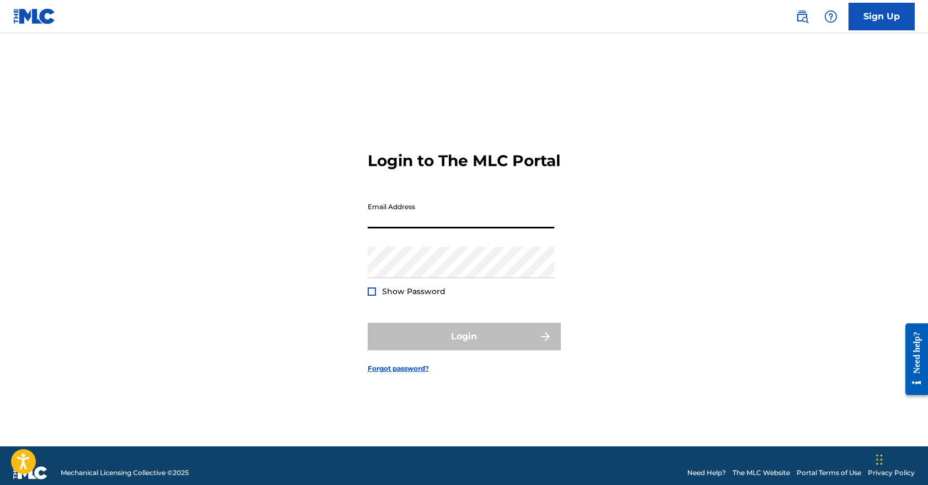
type input "FP_e295b207e9b7665059bb1f3f584b"
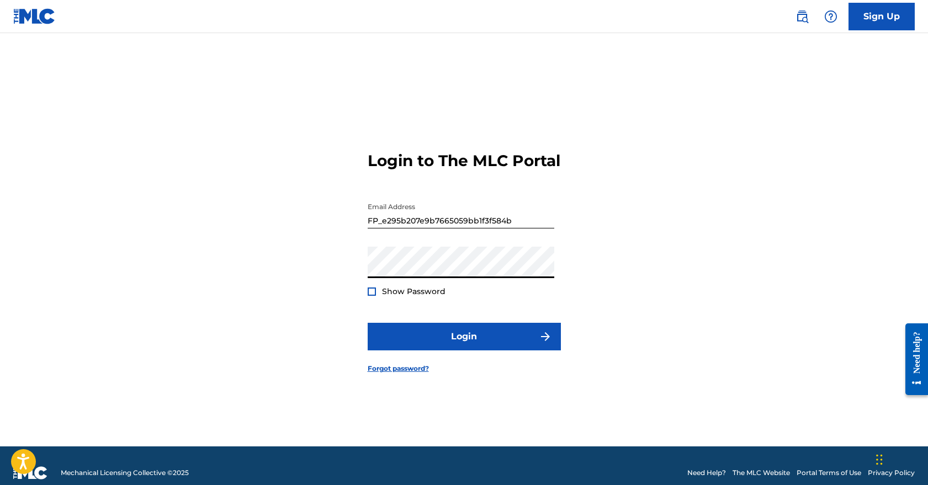
click at [464, 346] on button "Login" at bounding box center [464, 337] width 193 height 28
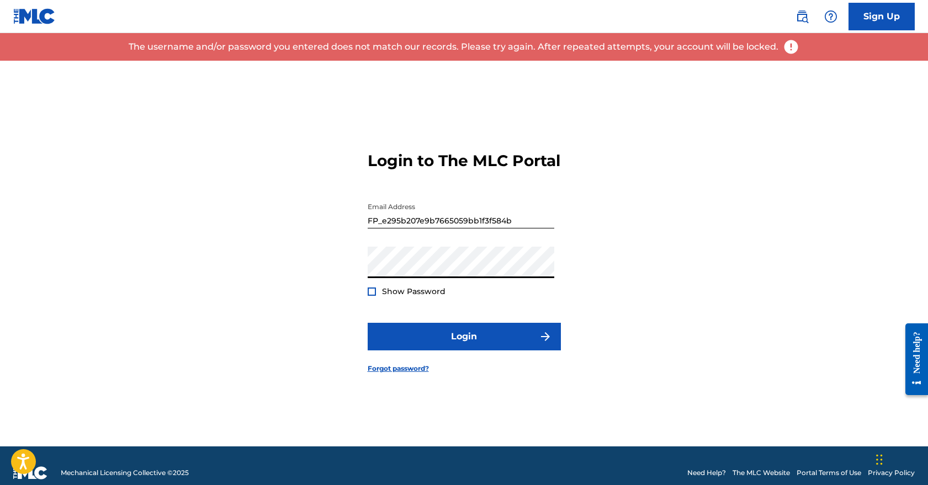
click at [511, 229] on input "FP_e295b207e9b7665059bb1f3f584b" at bounding box center [461, 212] width 187 height 31
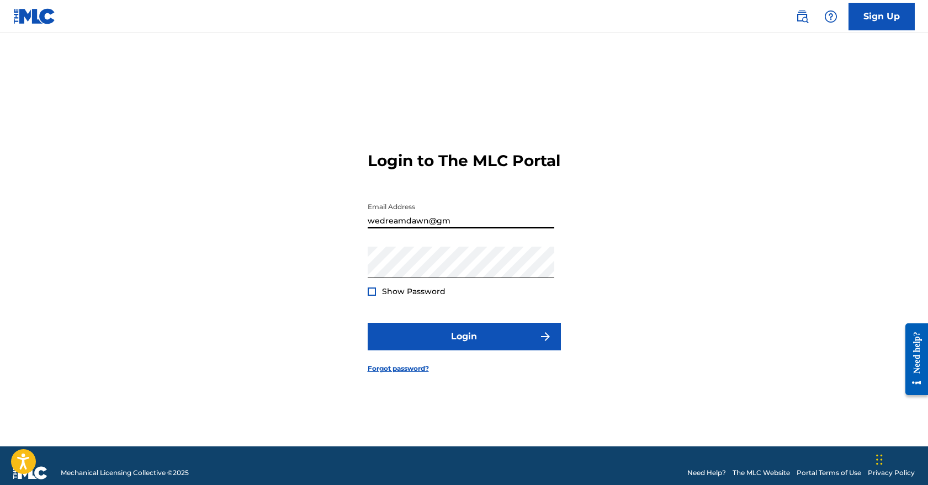
click at [570, 267] on div "Login to The MLC Portal Email Address wedreamdawn@gm Password Show Password Log…" at bounding box center [464, 254] width 773 height 386
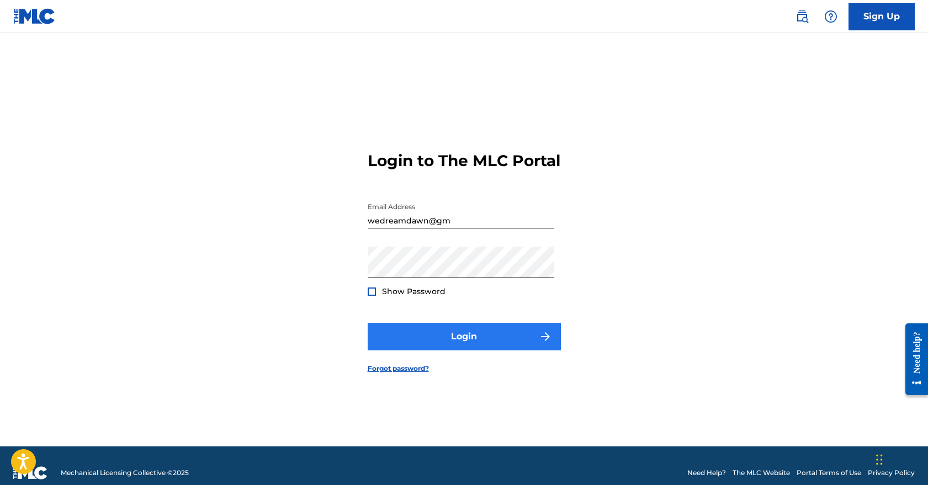
click at [472, 350] on button "Login" at bounding box center [464, 337] width 193 height 28
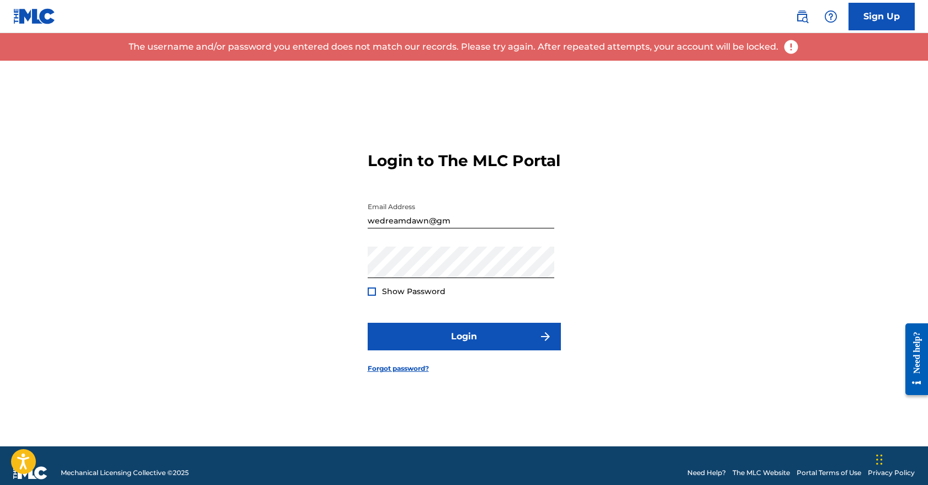
click at [371, 296] on div at bounding box center [372, 292] width 8 height 8
click at [371, 295] on img at bounding box center [372, 292] width 6 height 6
click at [451, 229] on input "wedreamdawn@gm" at bounding box center [461, 212] width 187 height 31
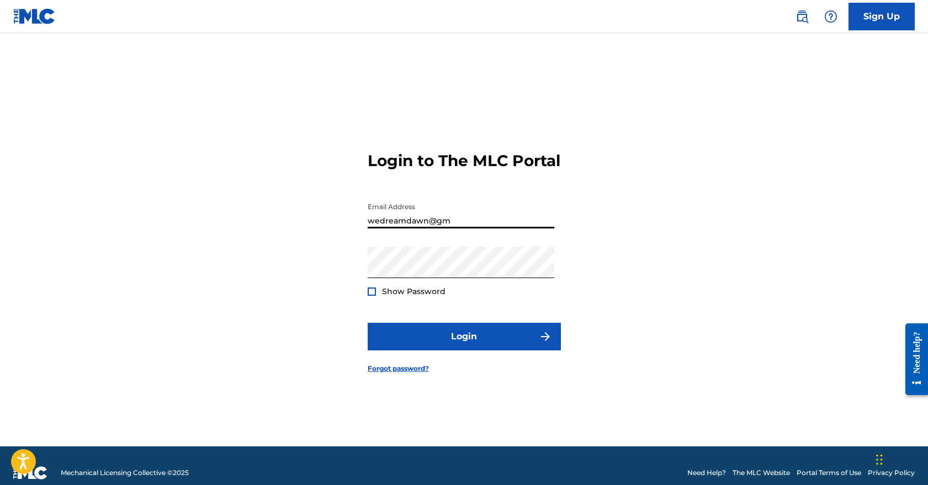
click at [465, 229] on input "wedreamdawn@gm" at bounding box center [461, 212] width 187 height 31
type input "[EMAIL_ADDRESS][DOMAIN_NAME]"
click at [630, 251] on div "Login to The MLC Portal Email Address wedreamdawn@gmail.com Password Show Passw…" at bounding box center [464, 254] width 773 height 386
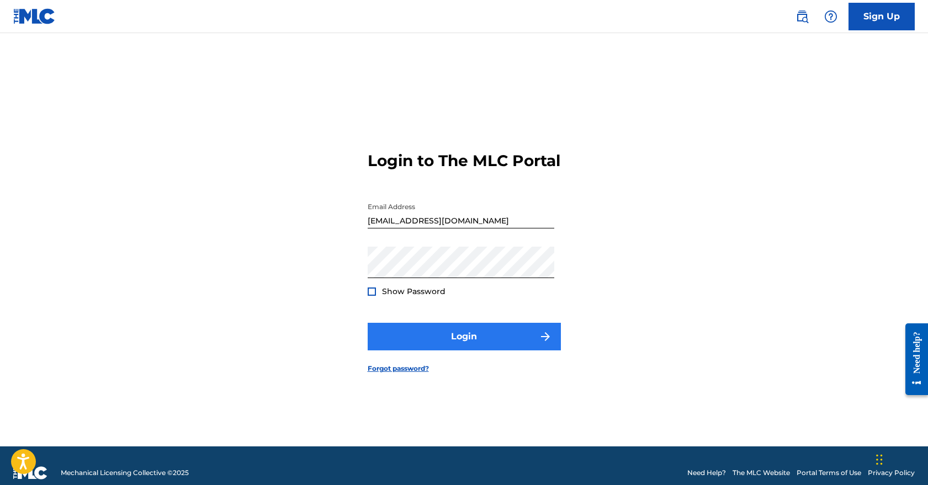
click at [470, 346] on button "Login" at bounding box center [464, 337] width 193 height 28
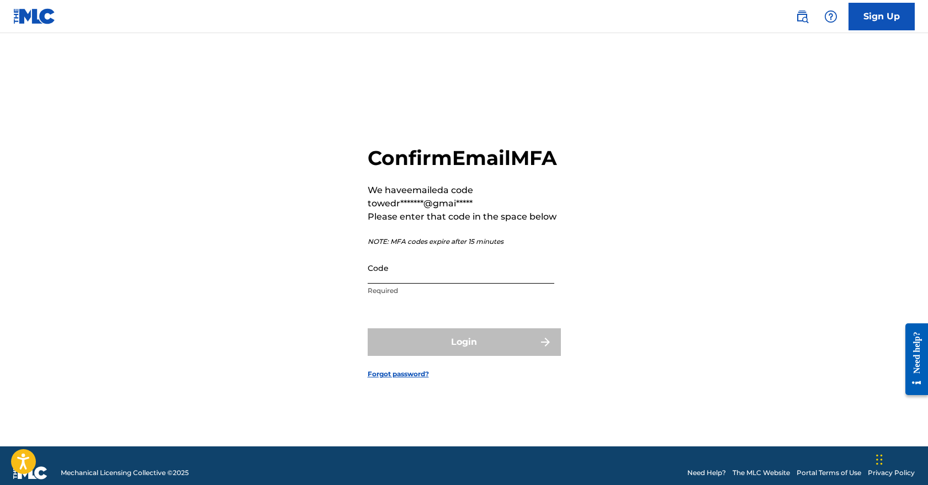
click at [441, 284] on input "Code" at bounding box center [461, 267] width 187 height 31
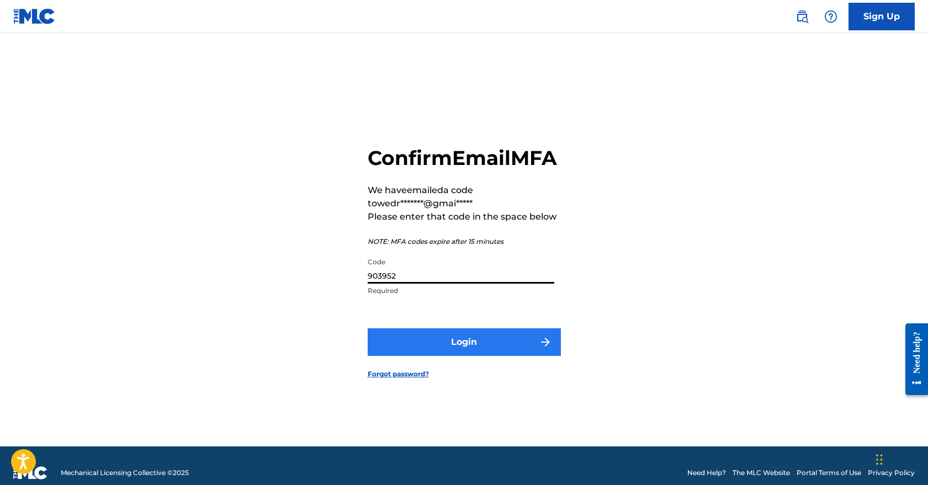
type input "903952"
click at [472, 356] on button "Login" at bounding box center [464, 343] width 193 height 28
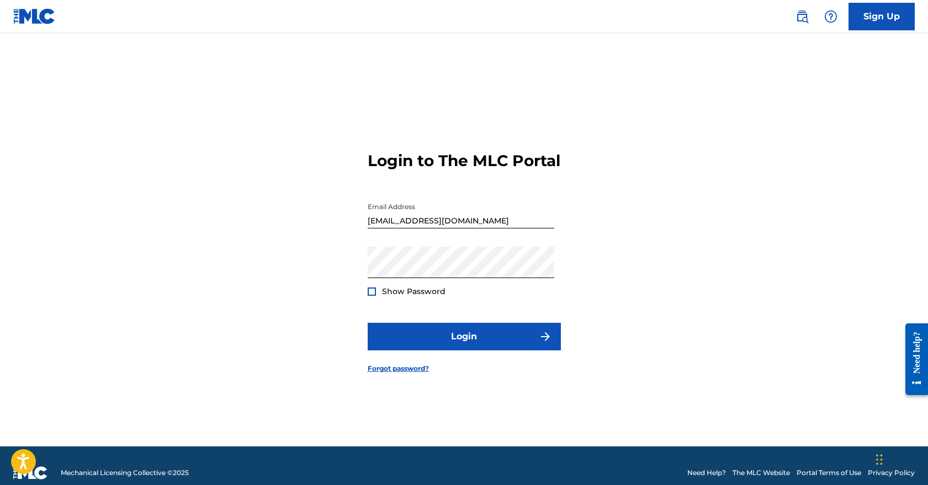
click at [470, 364] on form "Login to The MLC Portal Email Address wedreamdawn@gmail.com Password Show Passw…" at bounding box center [464, 254] width 193 height 386
click at [371, 296] on div at bounding box center [372, 292] width 8 height 8
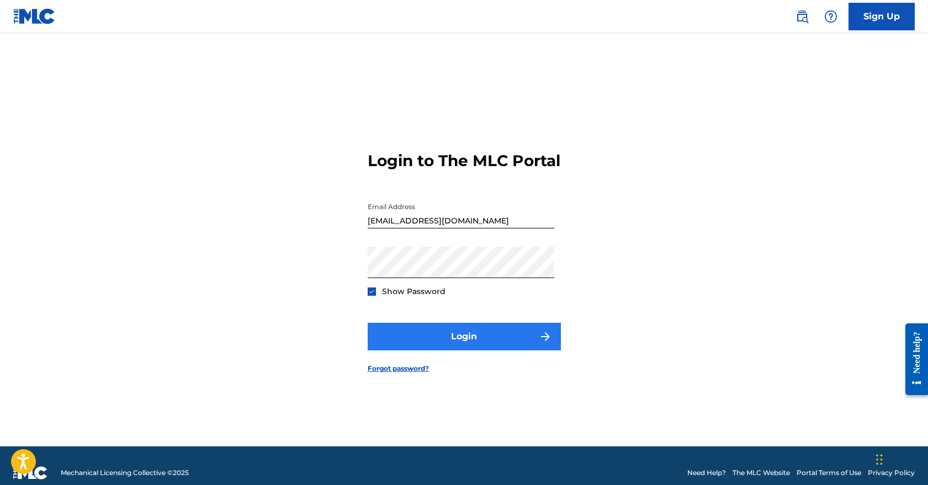
click at [481, 351] on button "Login" at bounding box center [464, 337] width 193 height 28
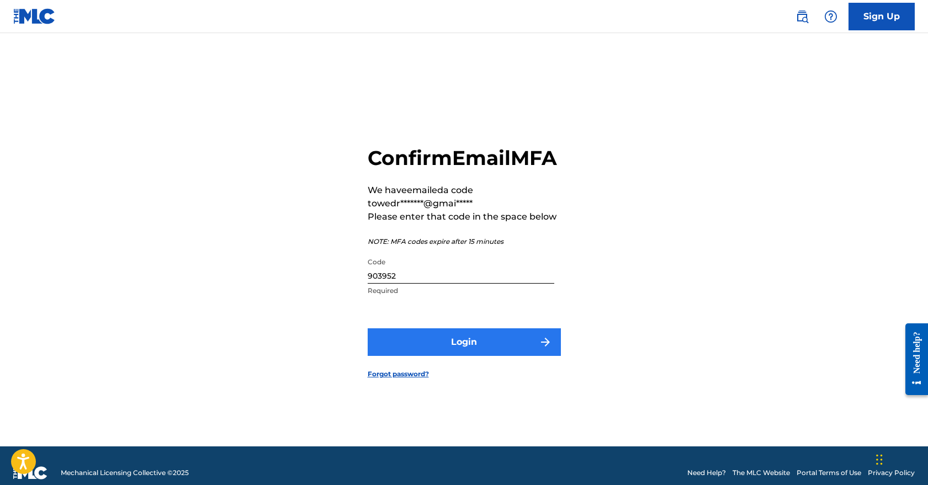
click at [494, 353] on button "Login" at bounding box center [464, 343] width 193 height 28
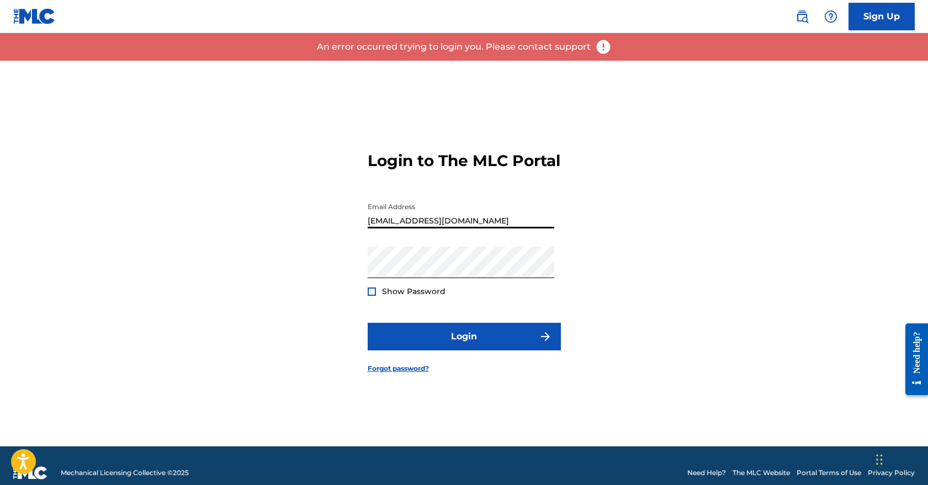
click at [652, 273] on div "Login to The MLC Portal Email Address wedreamdawn@gmail.com Password Show Passw…" at bounding box center [464, 254] width 773 height 386
